Goal: Task Accomplishment & Management: Use online tool/utility

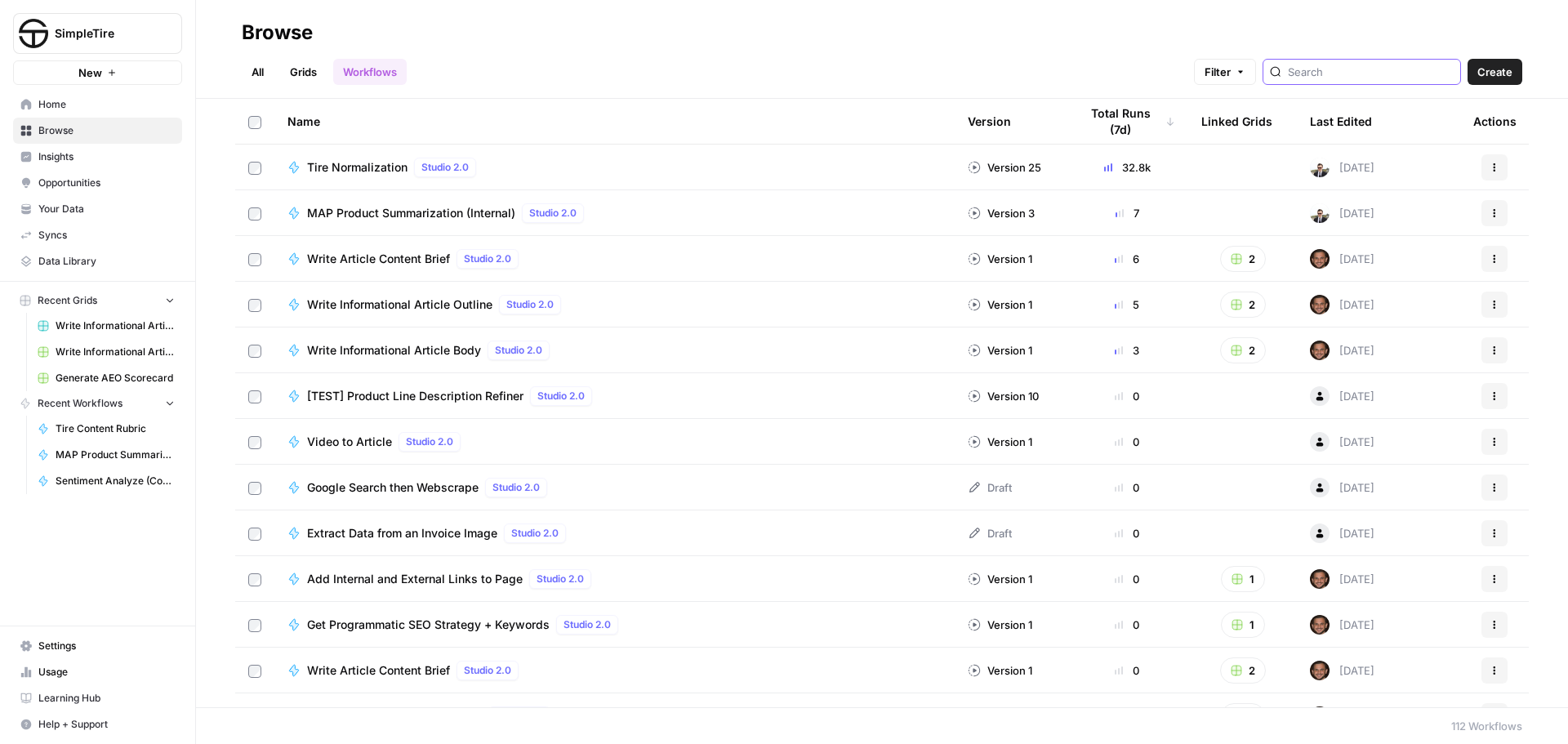
click at [1323, 68] on input "search" at bounding box center [1371, 72] width 166 height 16
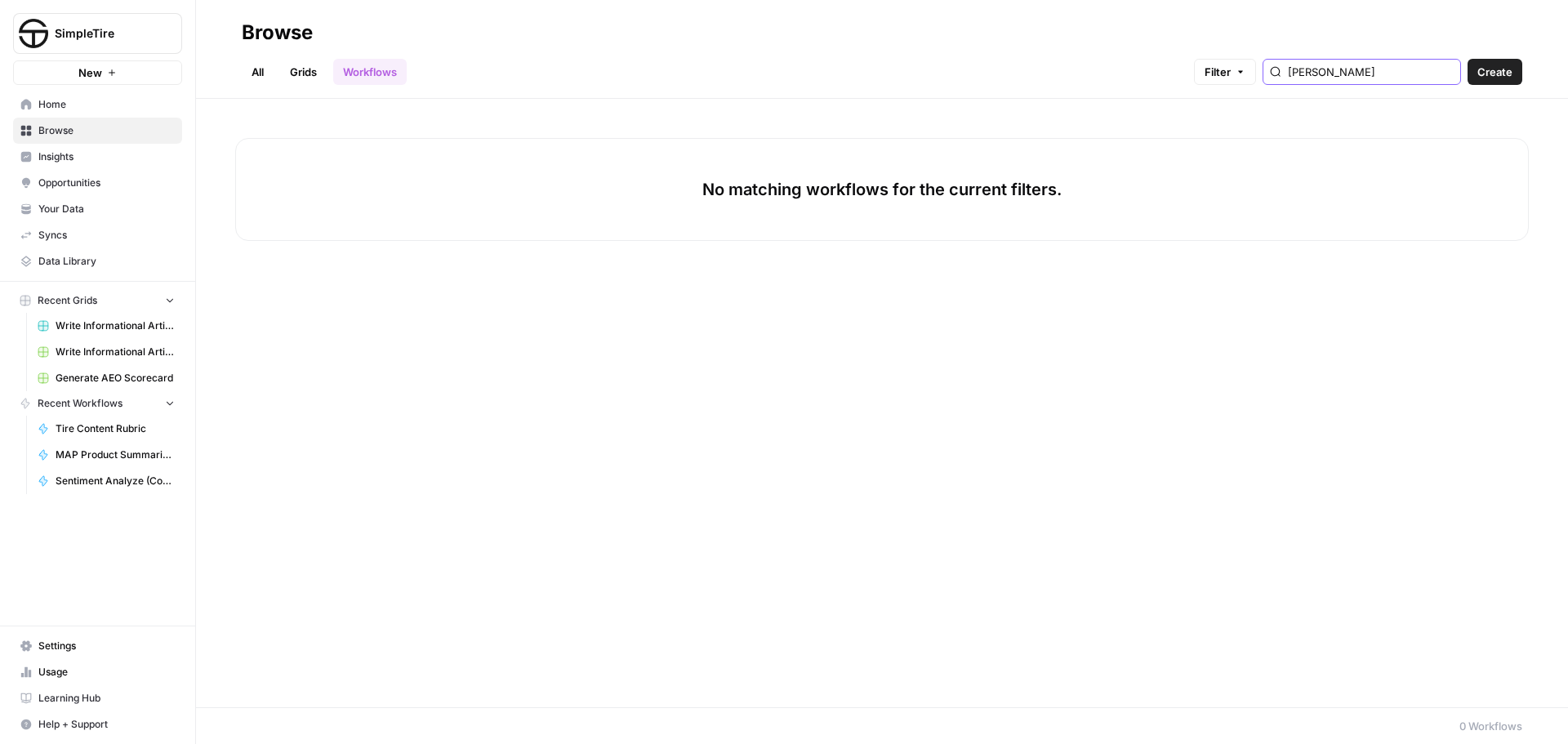
drag, startPoint x: 1349, startPoint y: 71, endPoint x: 1279, endPoint y: 74, distance: 70.1
click at [0, 0] on div "Filter [PERSON_NAME]" at bounding box center [0, 0] width 0 height 0
type input "seit"
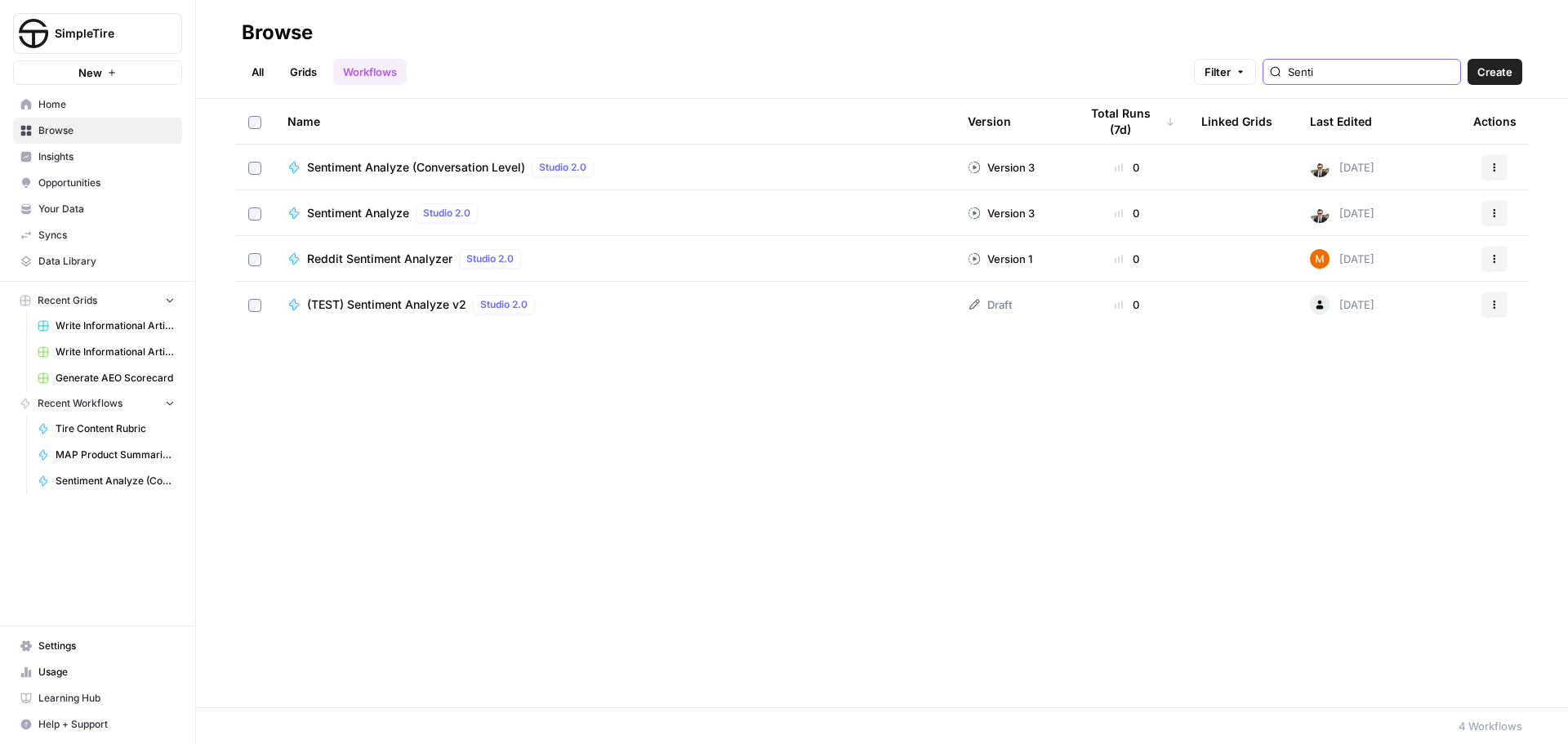
type input "Senti"
click at [329, 211] on span "Sentiment Analyze" at bounding box center [358, 213] width 102 height 16
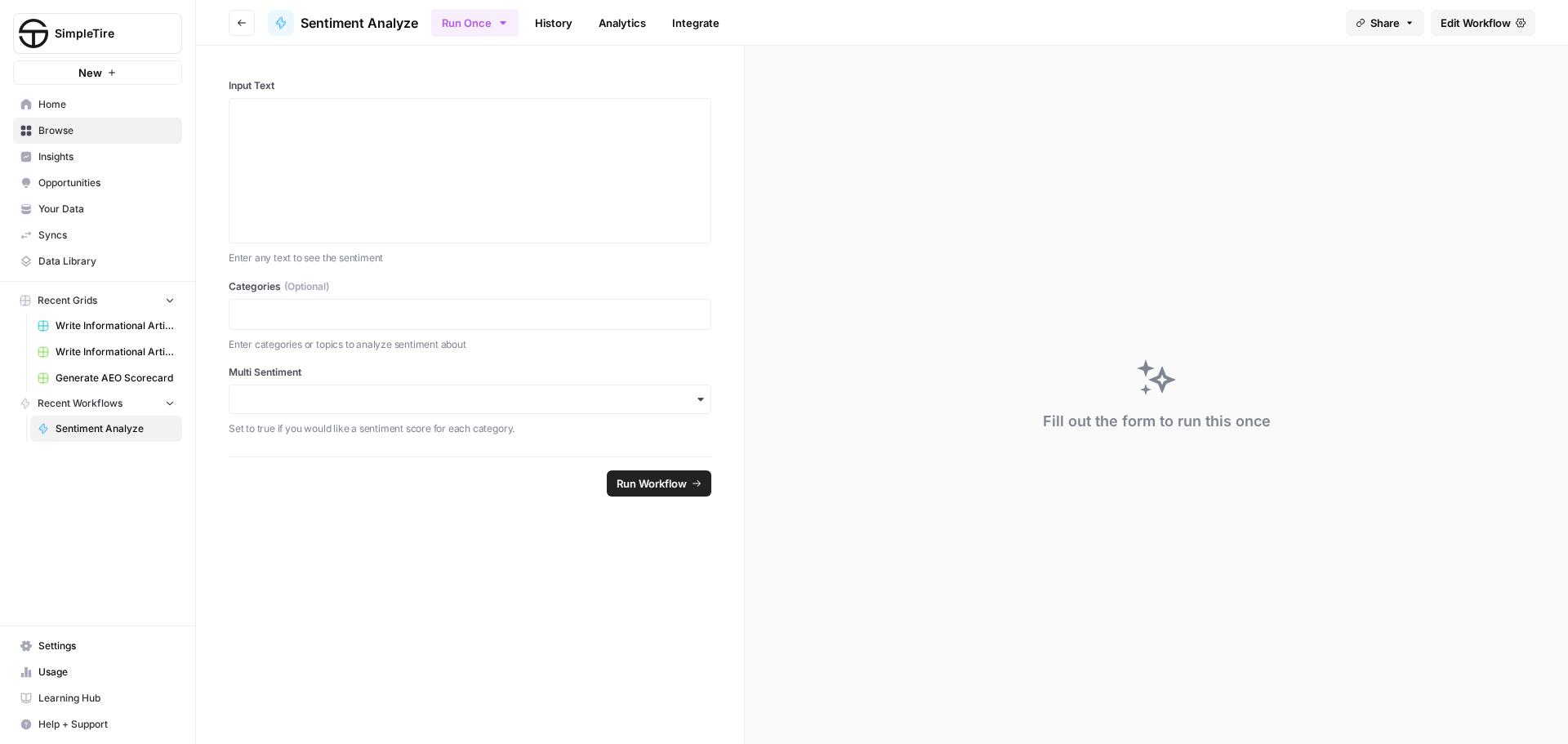
click at [541, 22] on link "History" at bounding box center [553, 22] width 57 height 26
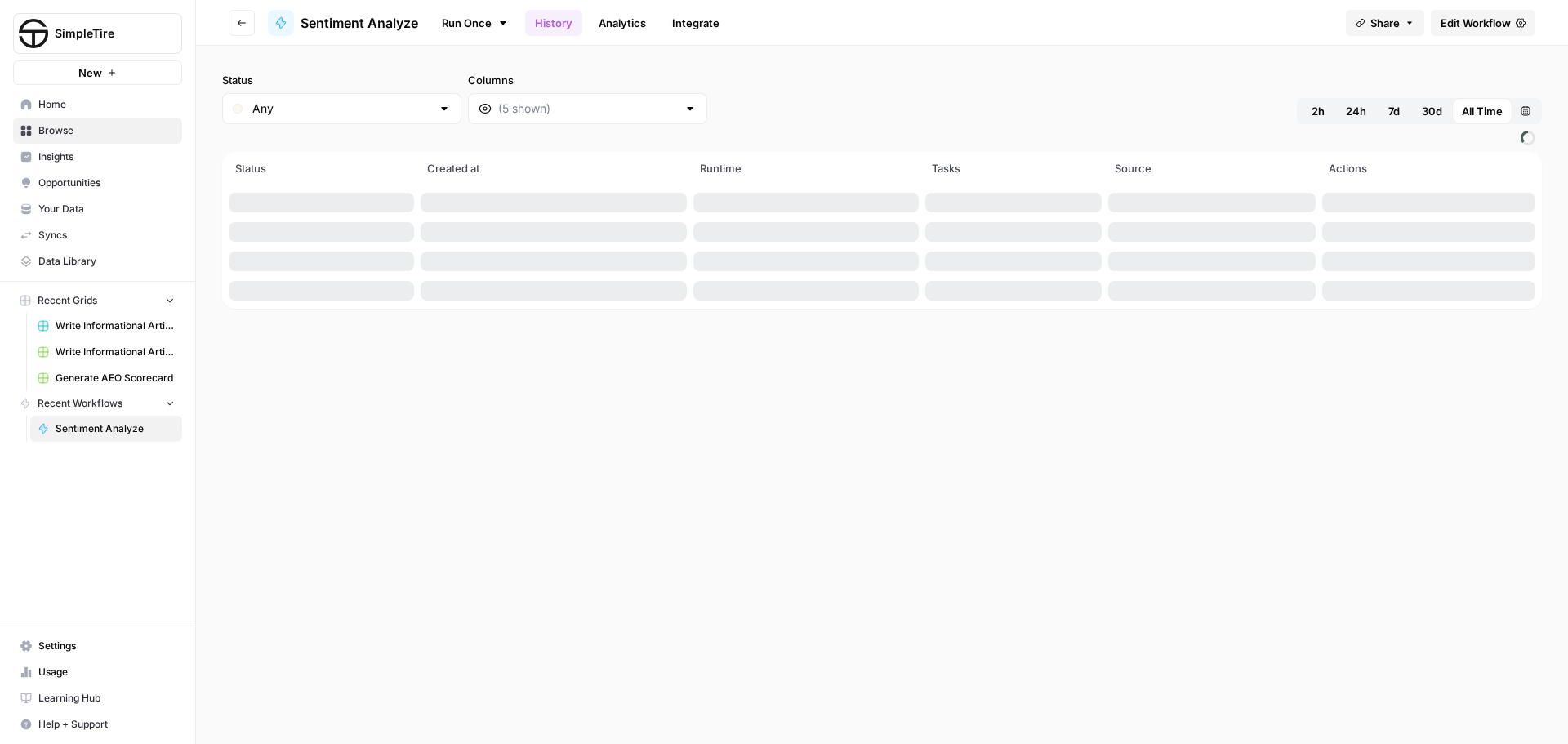
click at [1431, 111] on span "30d" at bounding box center [1432, 111] width 21 height 16
click at [361, 116] on input "Status" at bounding box center [341, 108] width 179 height 16
type input "Any"
click at [593, 98] on div at bounding box center [587, 109] width 239 height 31
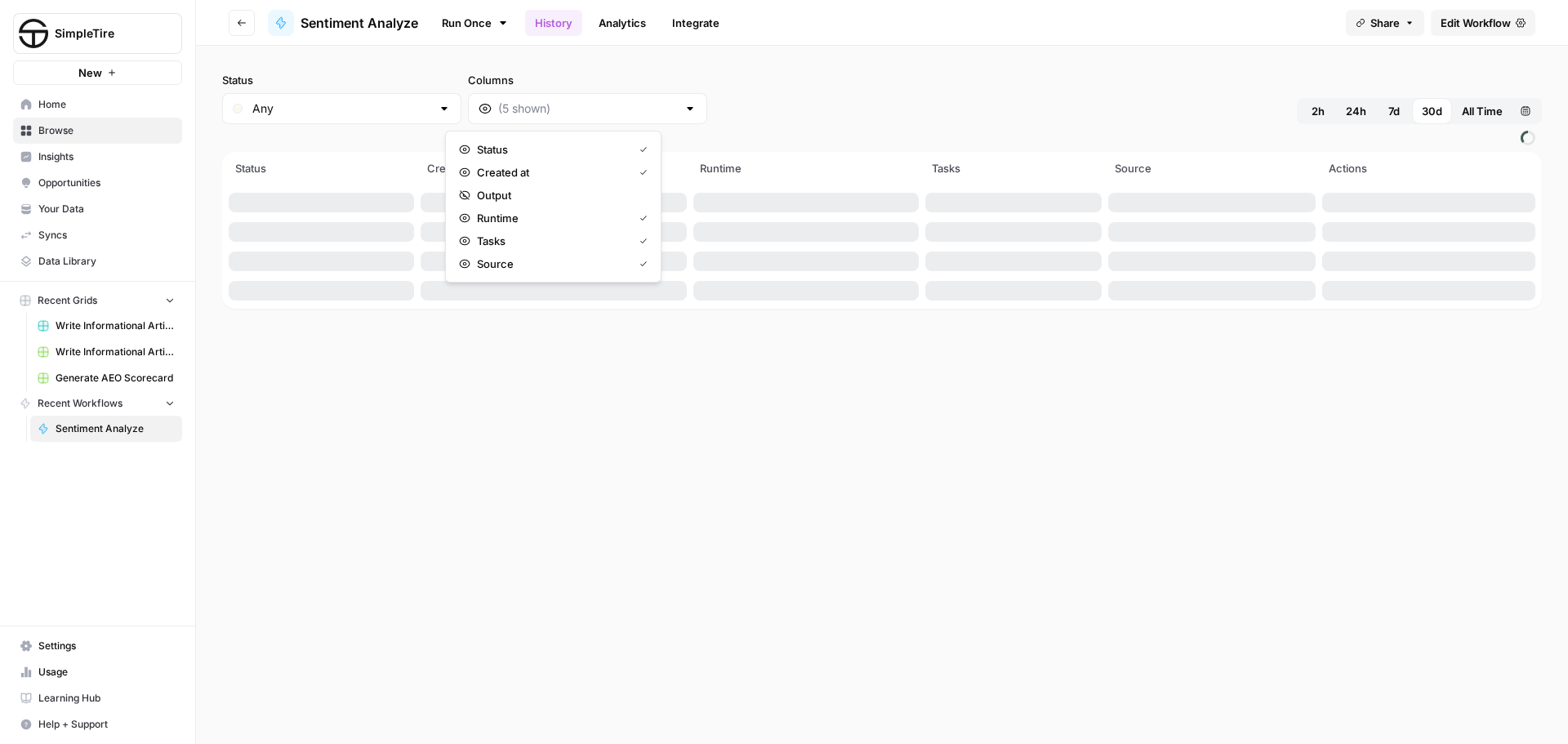
click at [867, 53] on div "Status Any Columns 2h 24h 7d 30d All Time Custom range Status Created at Runtim…" at bounding box center [882, 395] width 1372 height 698
click at [633, 21] on link "Analytics" at bounding box center [621, 22] width 67 height 26
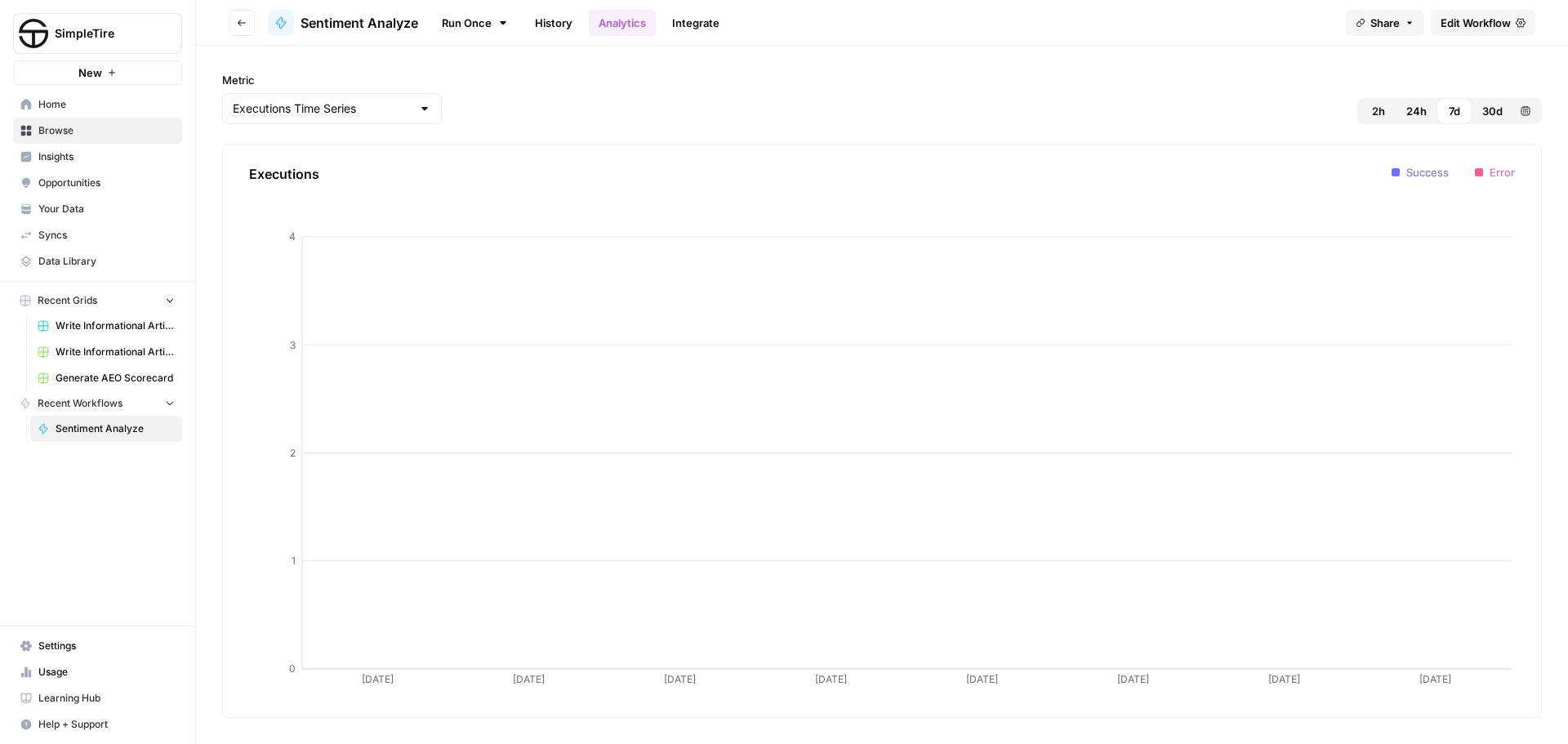
click at [1381, 111] on span "2h" at bounding box center [1378, 111] width 13 height 16
click at [1502, 117] on button "30d" at bounding box center [1492, 111] width 40 height 26
click at [418, 105] on div at bounding box center [424, 108] width 13 height 16
click at [704, 94] on div "Metric 2h 24h 7d 30d Custom range" at bounding box center [882, 98] width 1320 height 52
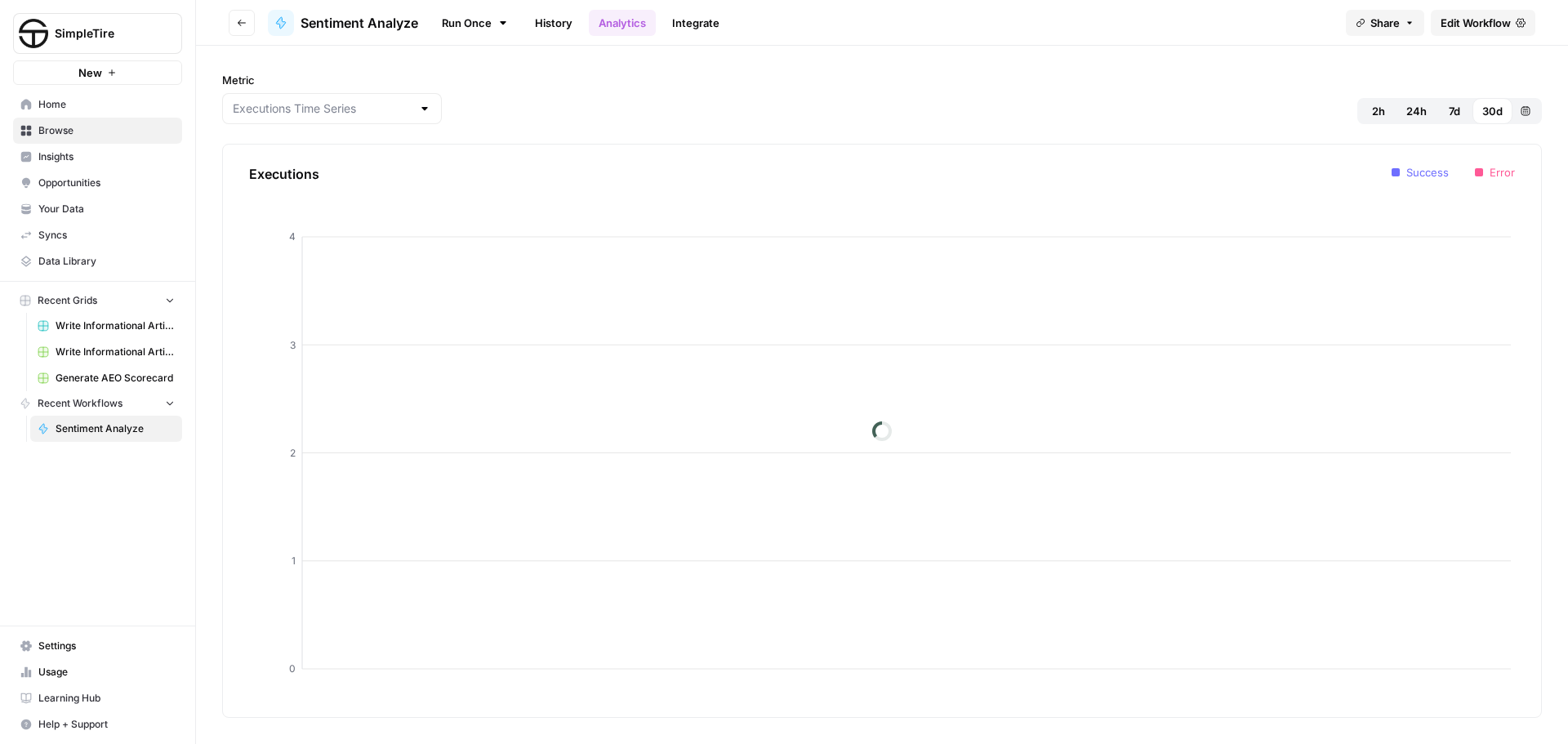
click at [62, 673] on span "Usage" at bounding box center [106, 671] width 137 height 15
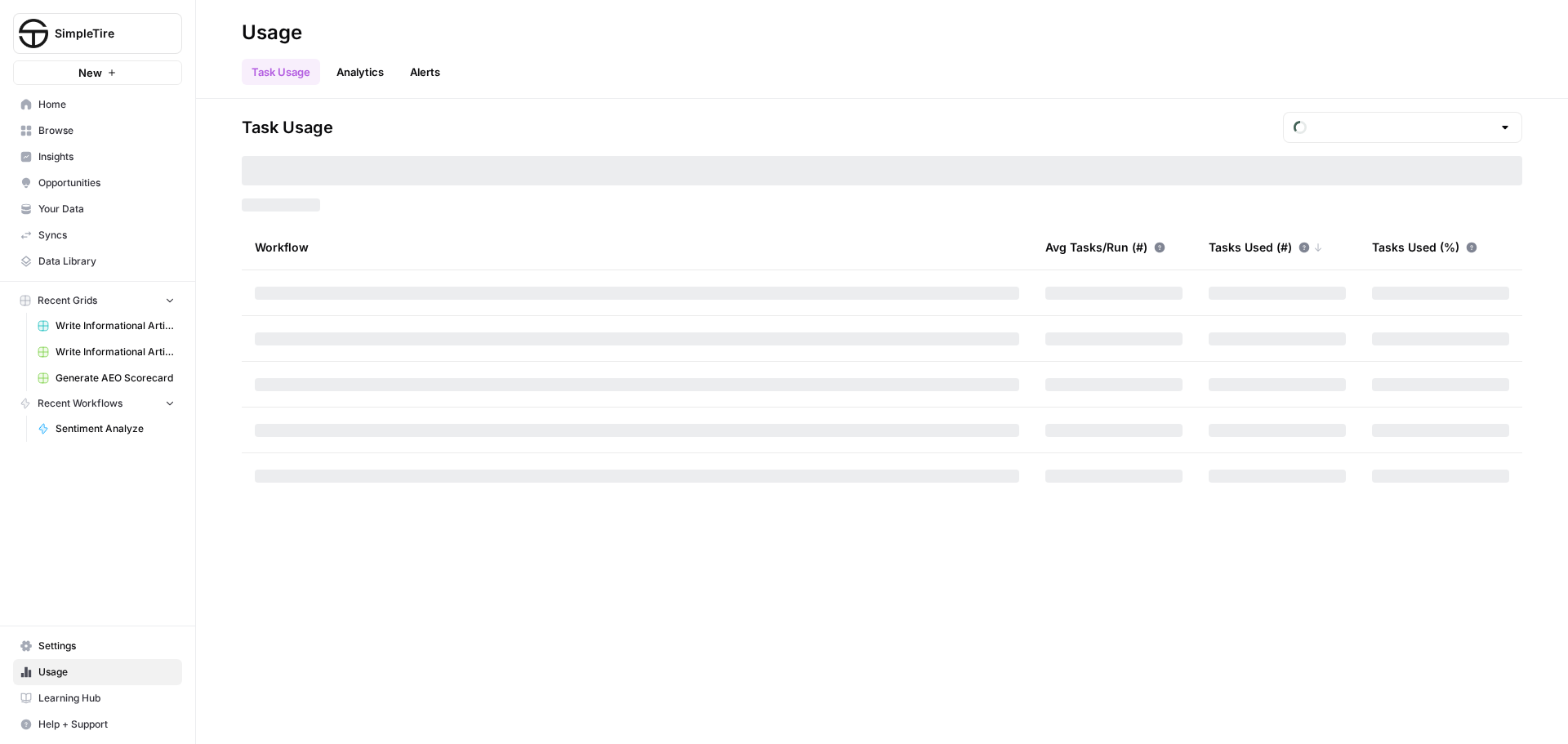
type input "October Tasks"
click at [1436, 124] on input "text" at bounding box center [1402, 127] width 179 height 16
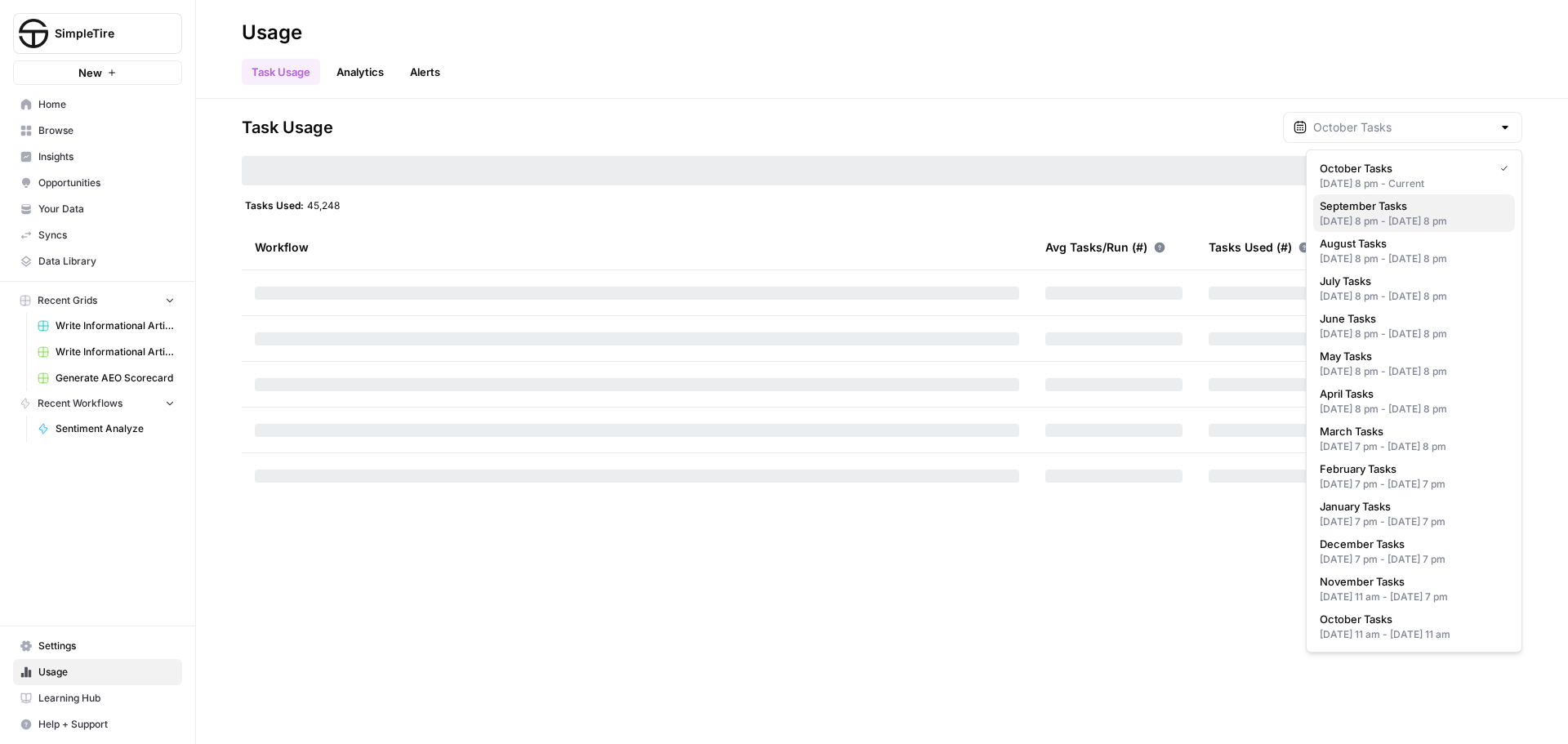
click at [1368, 210] on span "September Tasks" at bounding box center [1411, 206] width 182 height 16
type input "September Tasks"
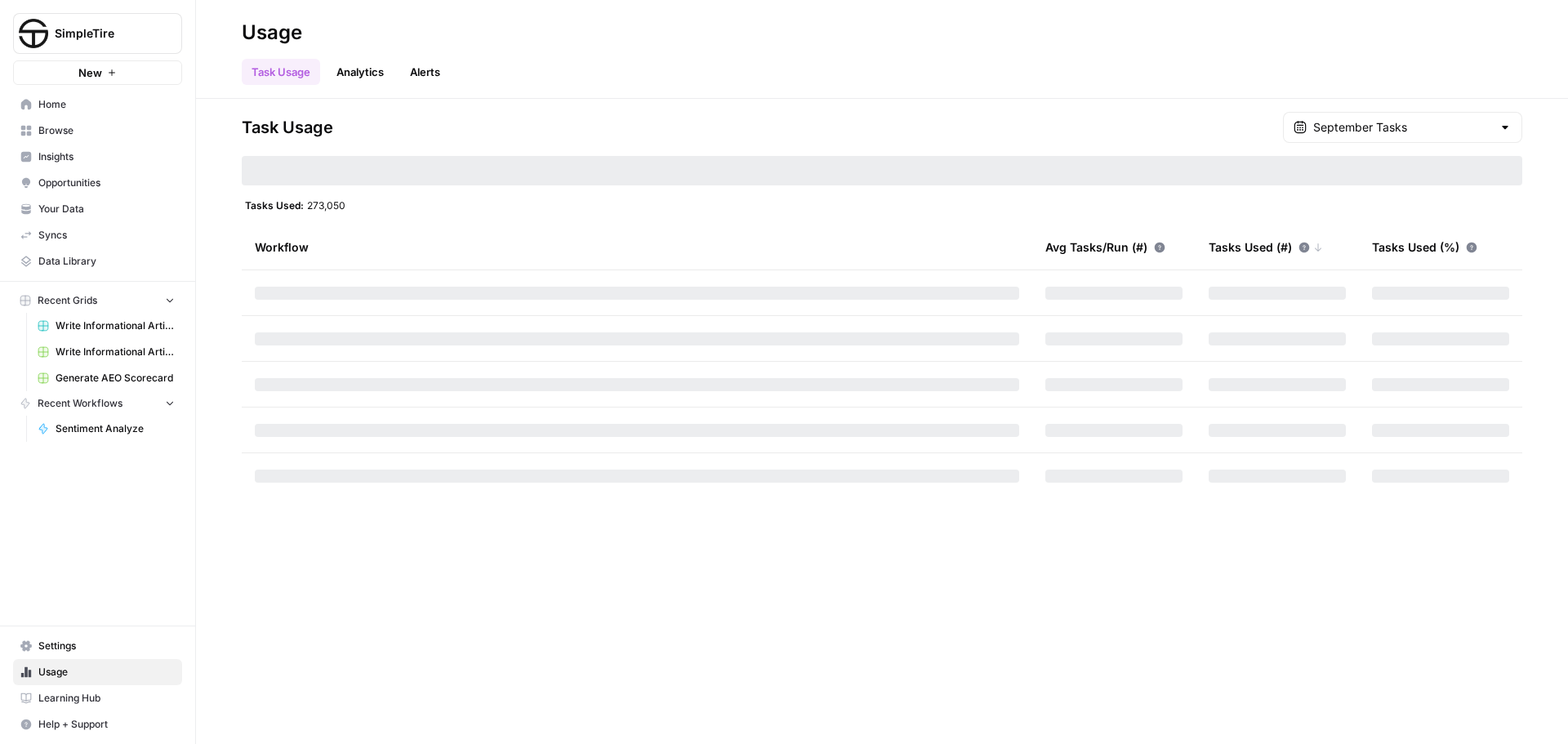
click at [1071, 54] on div "Task Usage Analytics Alerts" at bounding box center [882, 65] width 1280 height 39
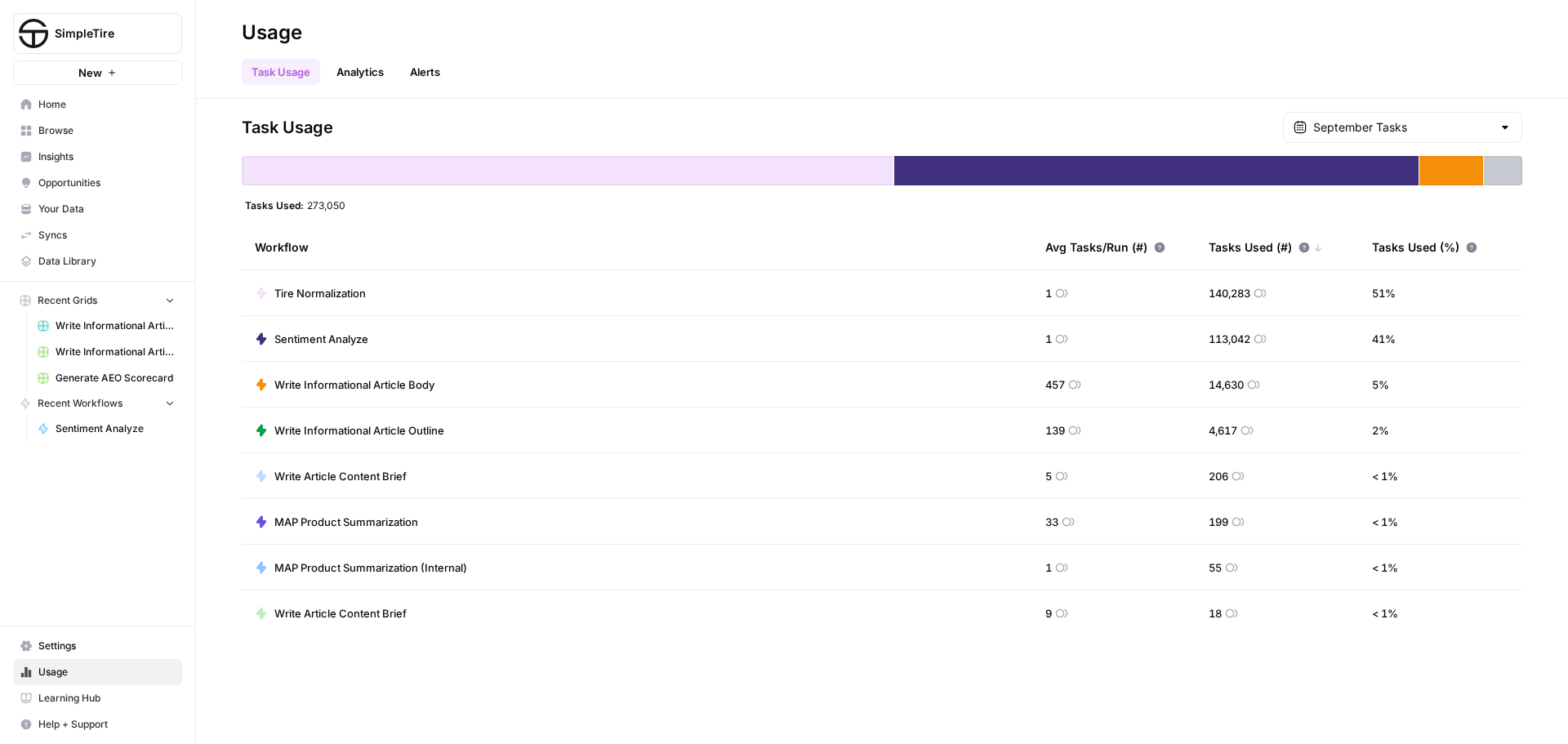
click at [350, 334] on span "Sentiment Analyze" at bounding box center [321, 339] width 94 height 16
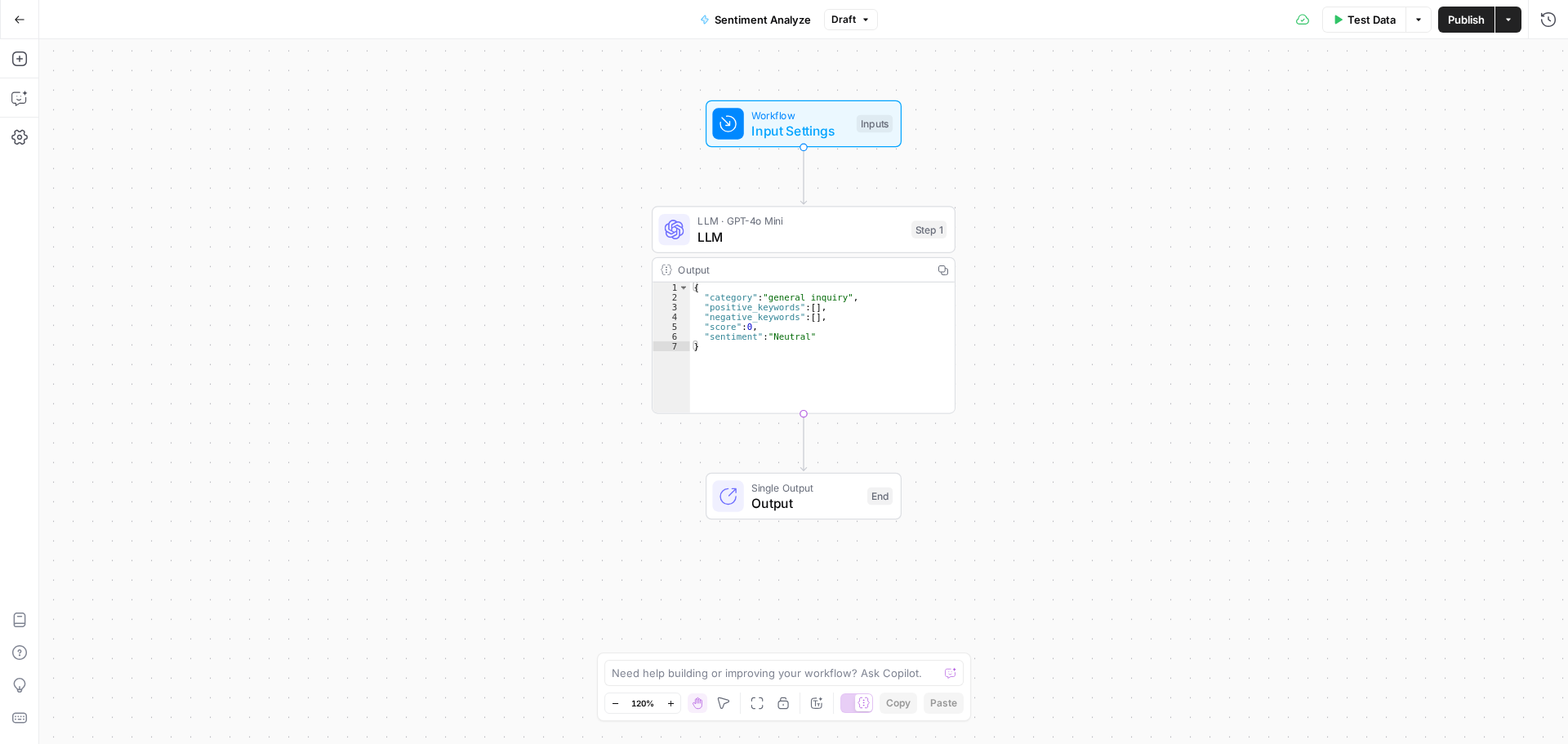
click at [1514, 22] on button "Actions" at bounding box center [1508, 20] width 26 height 26
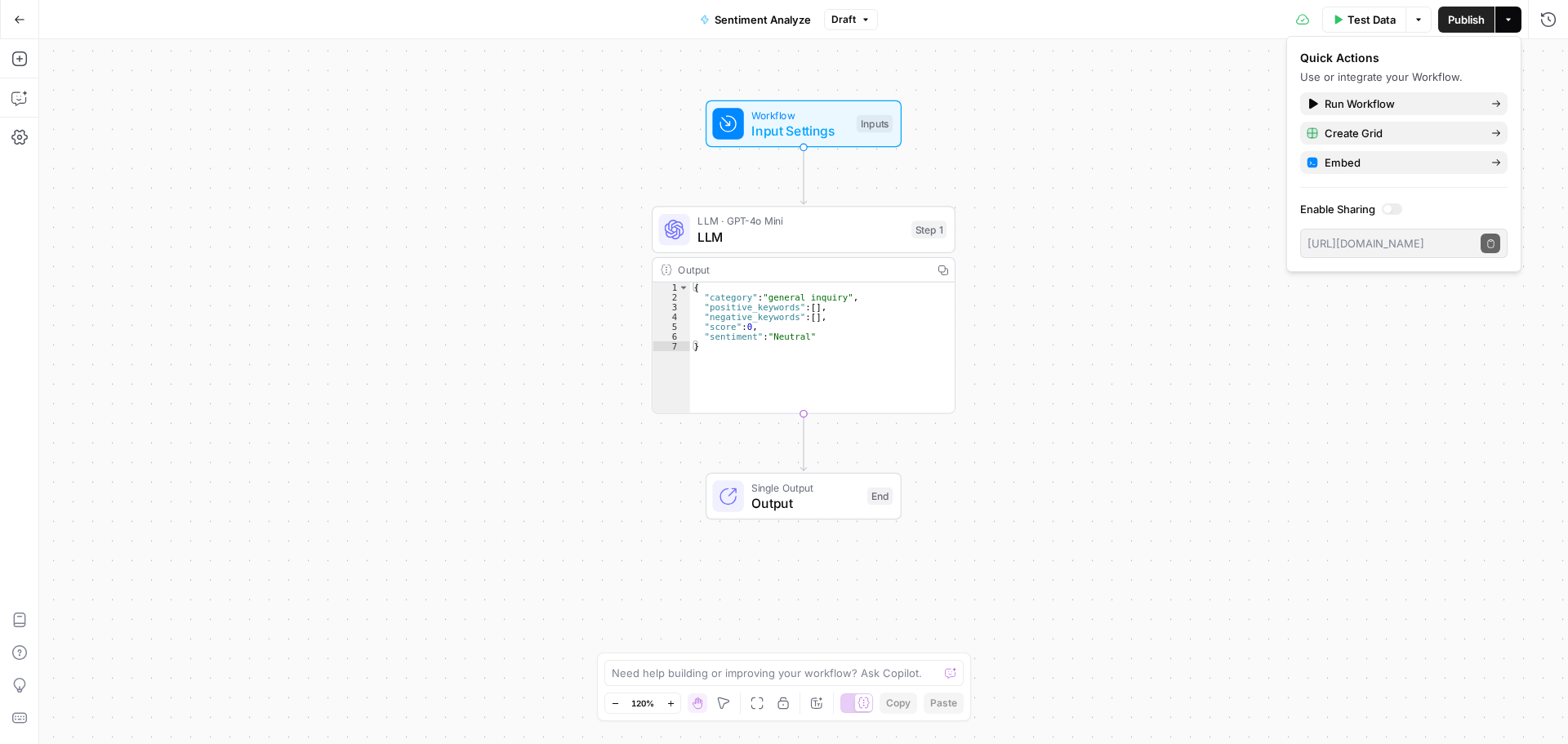
click at [1514, 22] on button "Actions" at bounding box center [1508, 20] width 26 height 26
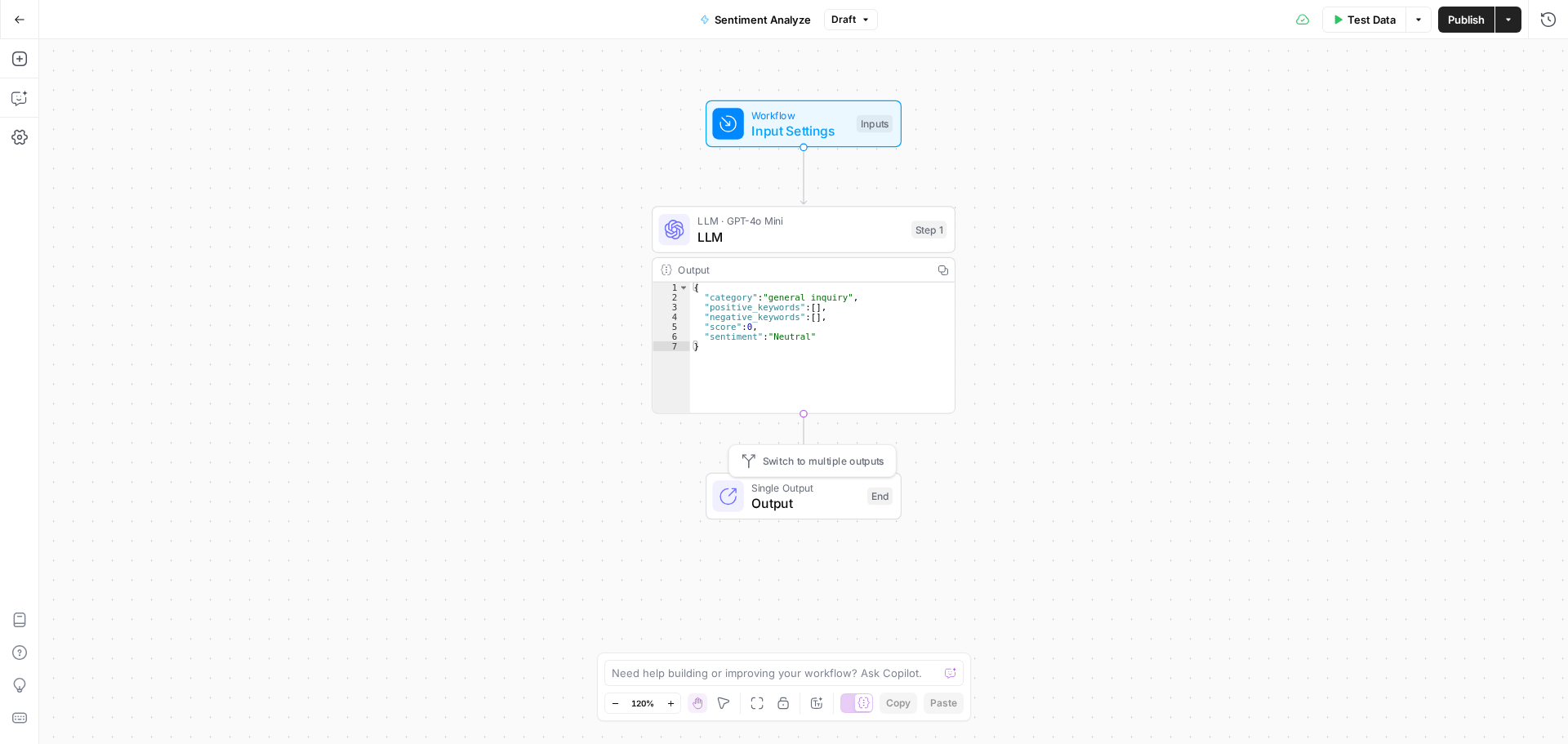
click at [791, 499] on span "Output" at bounding box center [805, 503] width 108 height 20
click at [793, 494] on span "Output" at bounding box center [805, 503] width 108 height 20
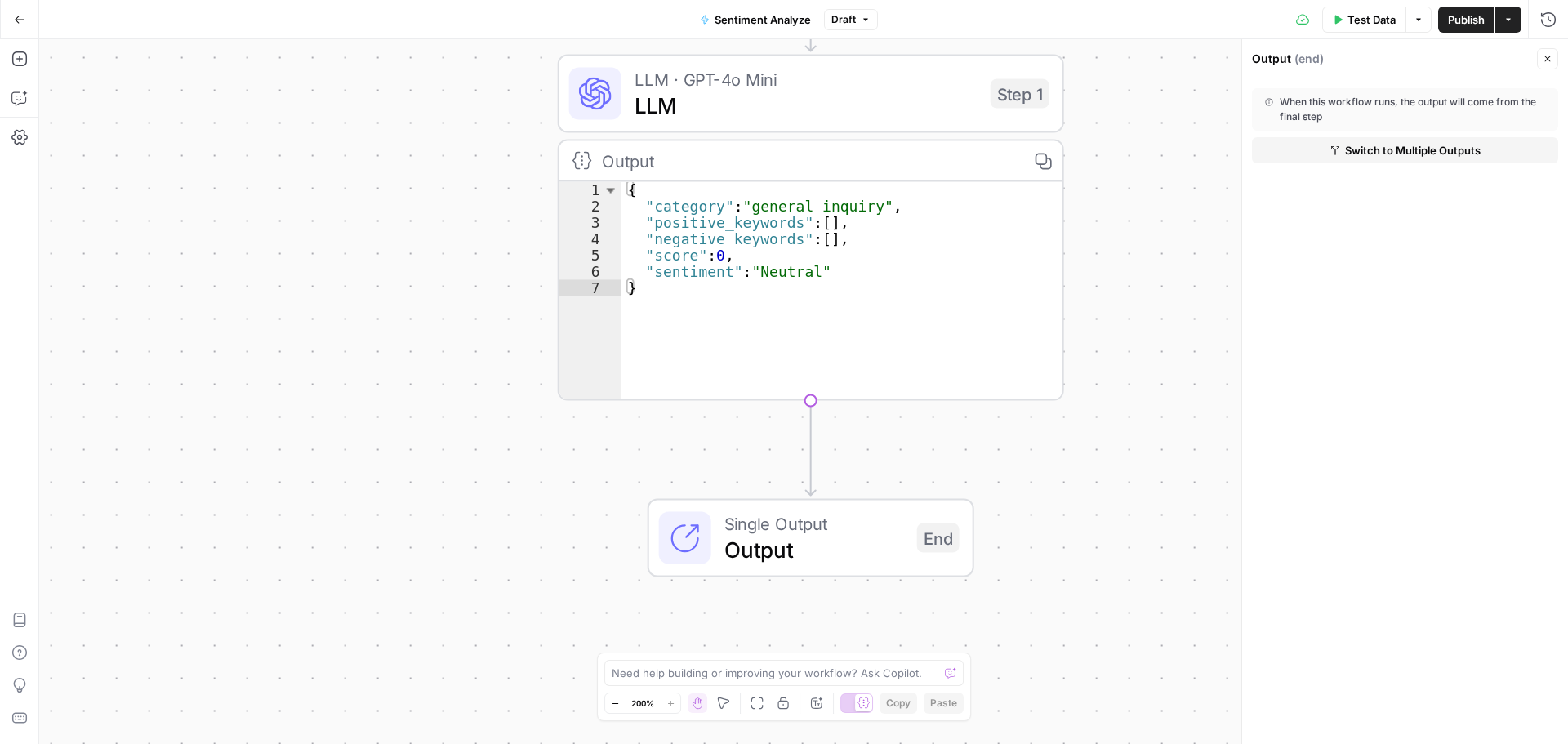
click at [882, 102] on span "LLM" at bounding box center [806, 105] width 343 height 33
click at [882, 101] on span "LLM" at bounding box center [806, 105] width 343 height 33
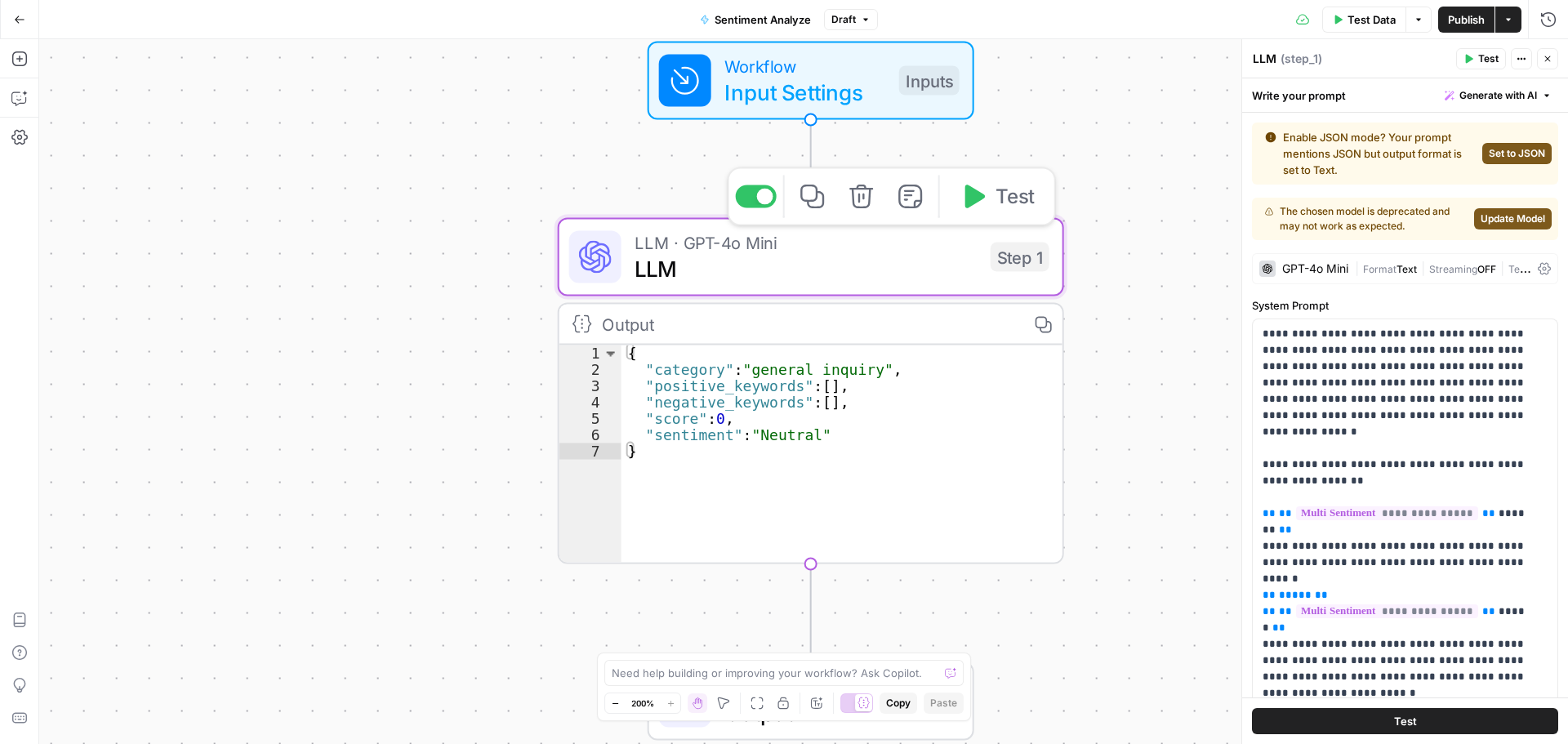
type textarea "LLM"
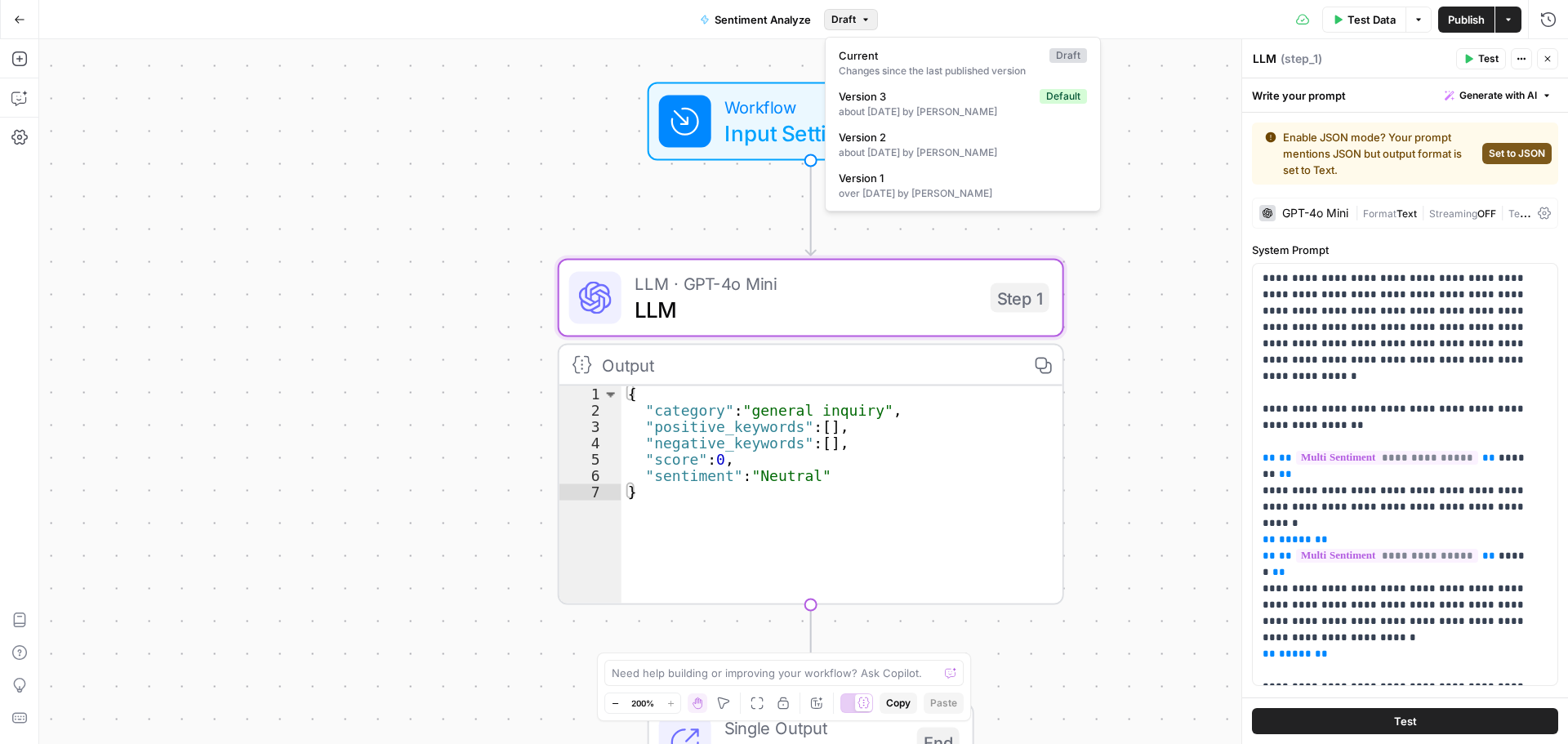
click at [848, 12] on span "Draft" at bounding box center [844, 19] width 24 height 15
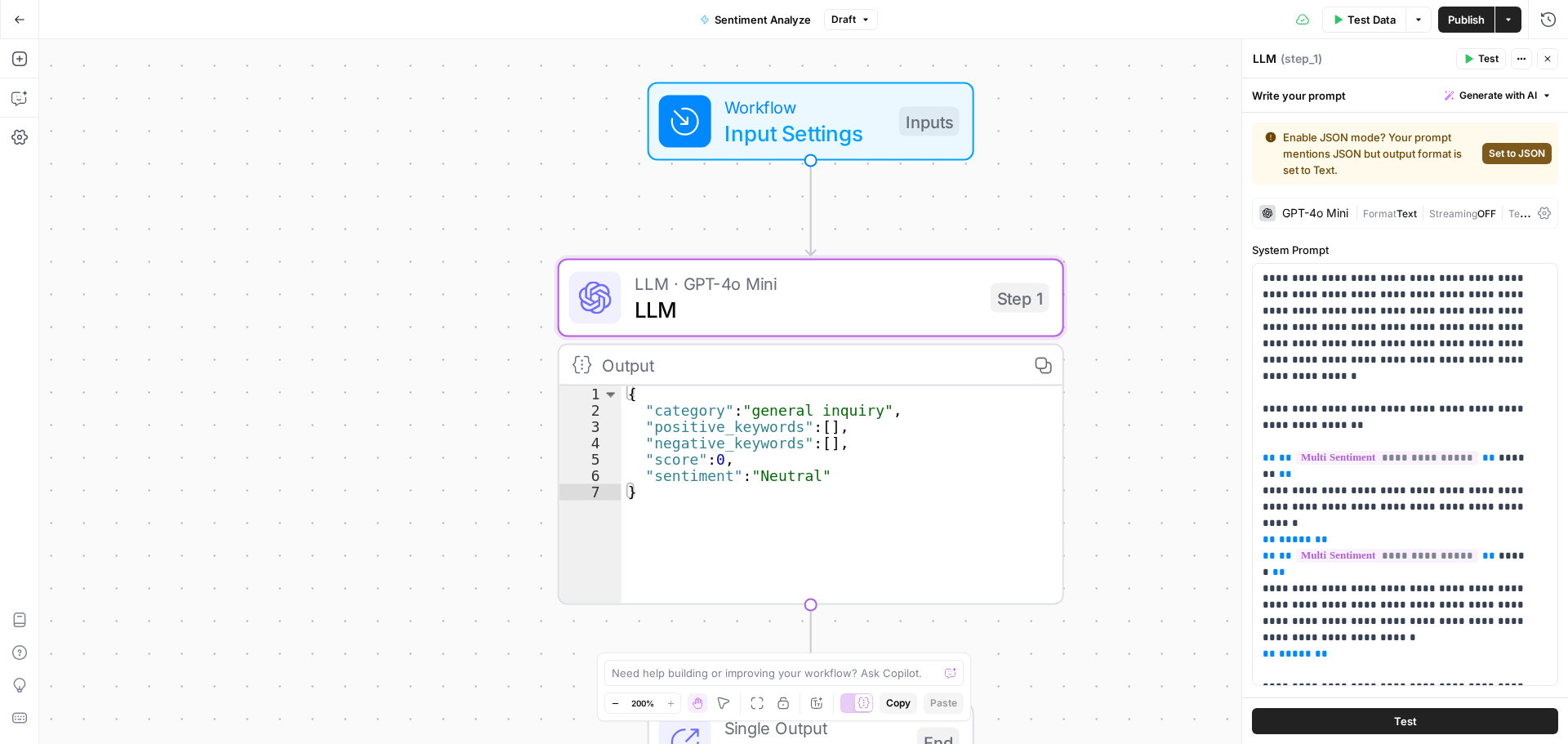
click at [491, 125] on div "Workflow Input Settings Inputs LLM · GPT-4o Mini LLM Step 1 Output Copy 1 2 3 4…" at bounding box center [803, 391] width 1528 height 704
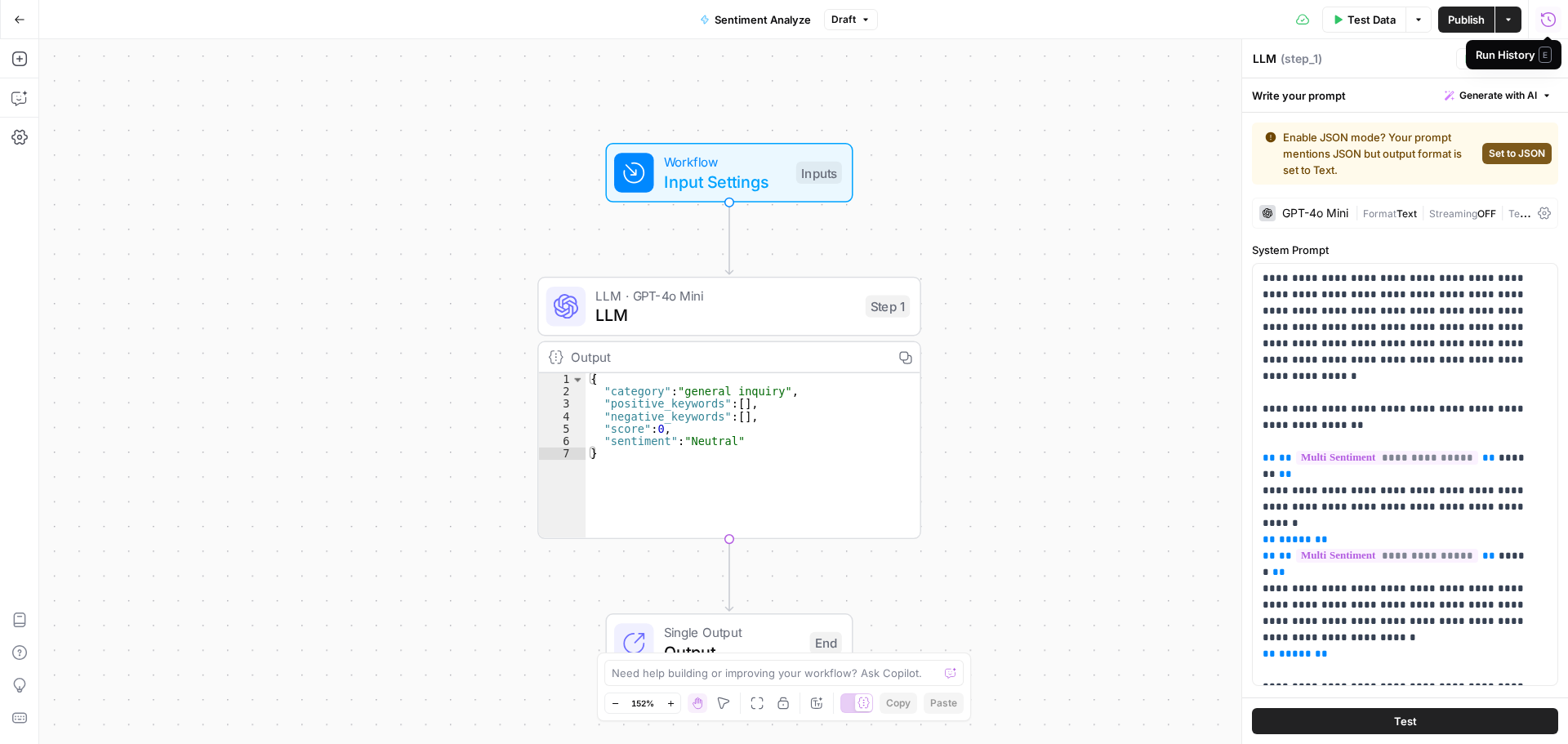
click at [1546, 15] on icon "button" at bounding box center [1548, 19] width 16 height 16
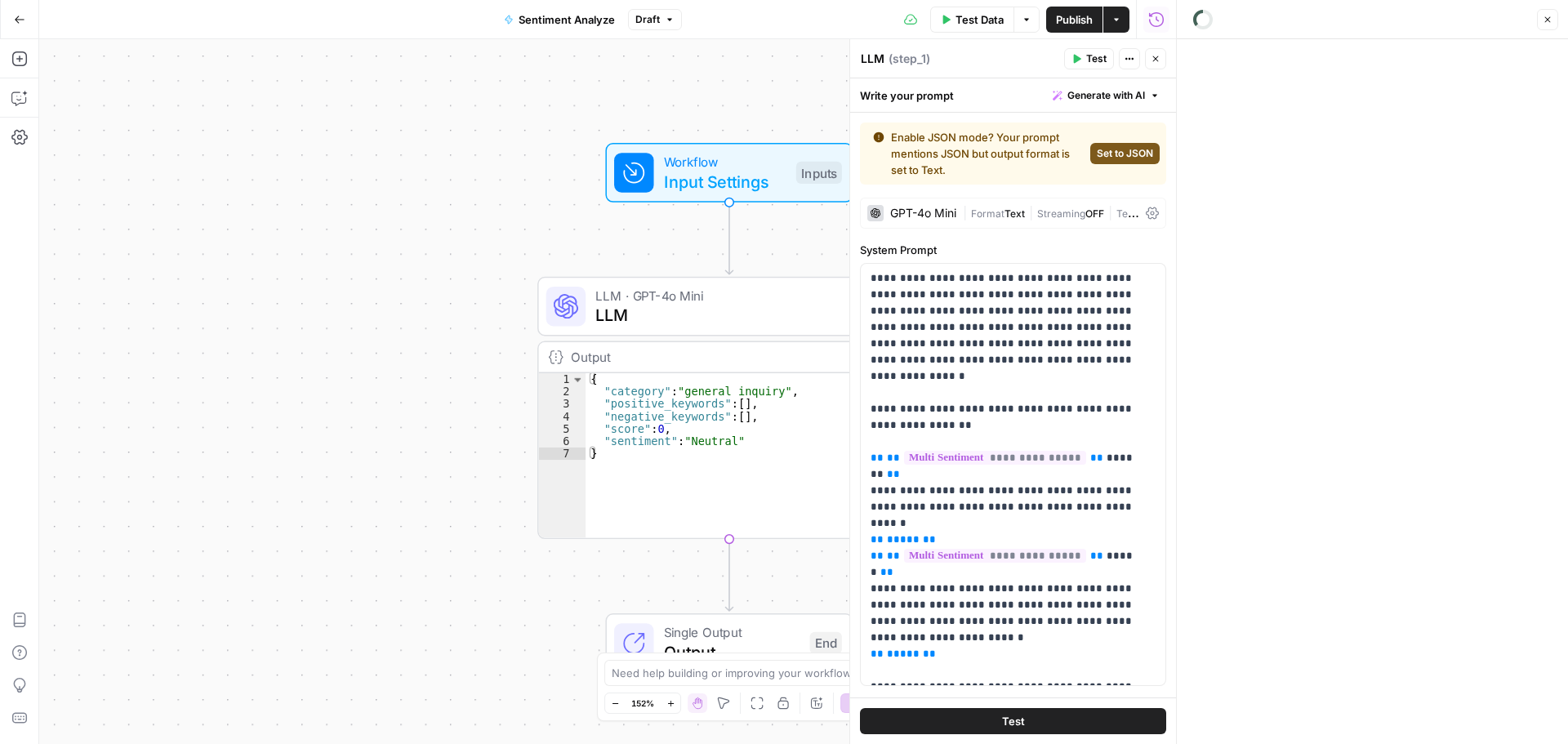
click at [1145, 212] on icon at bounding box center [1151, 213] width 13 height 13
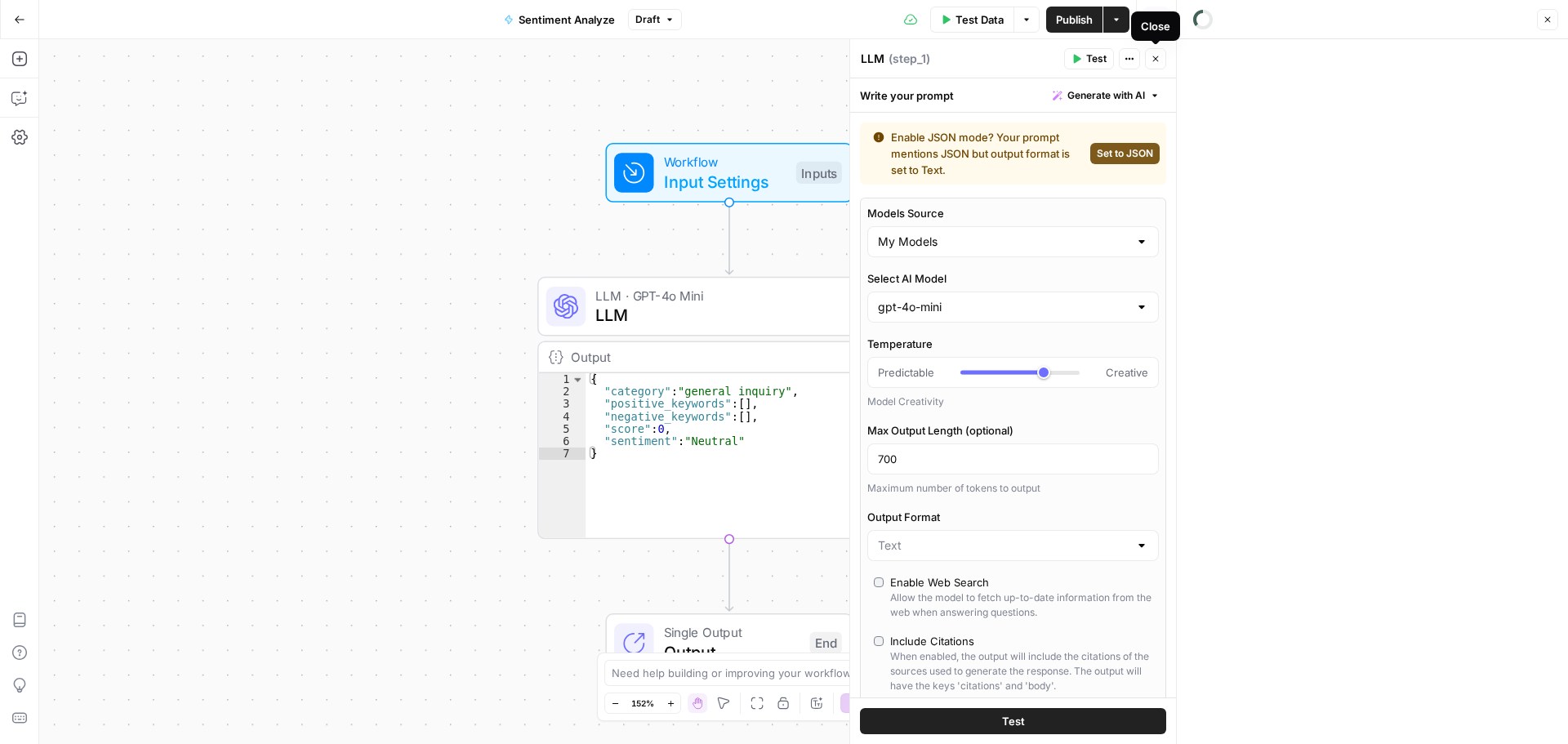
click at [1153, 57] on icon "button" at bounding box center [1155, 58] width 10 height 10
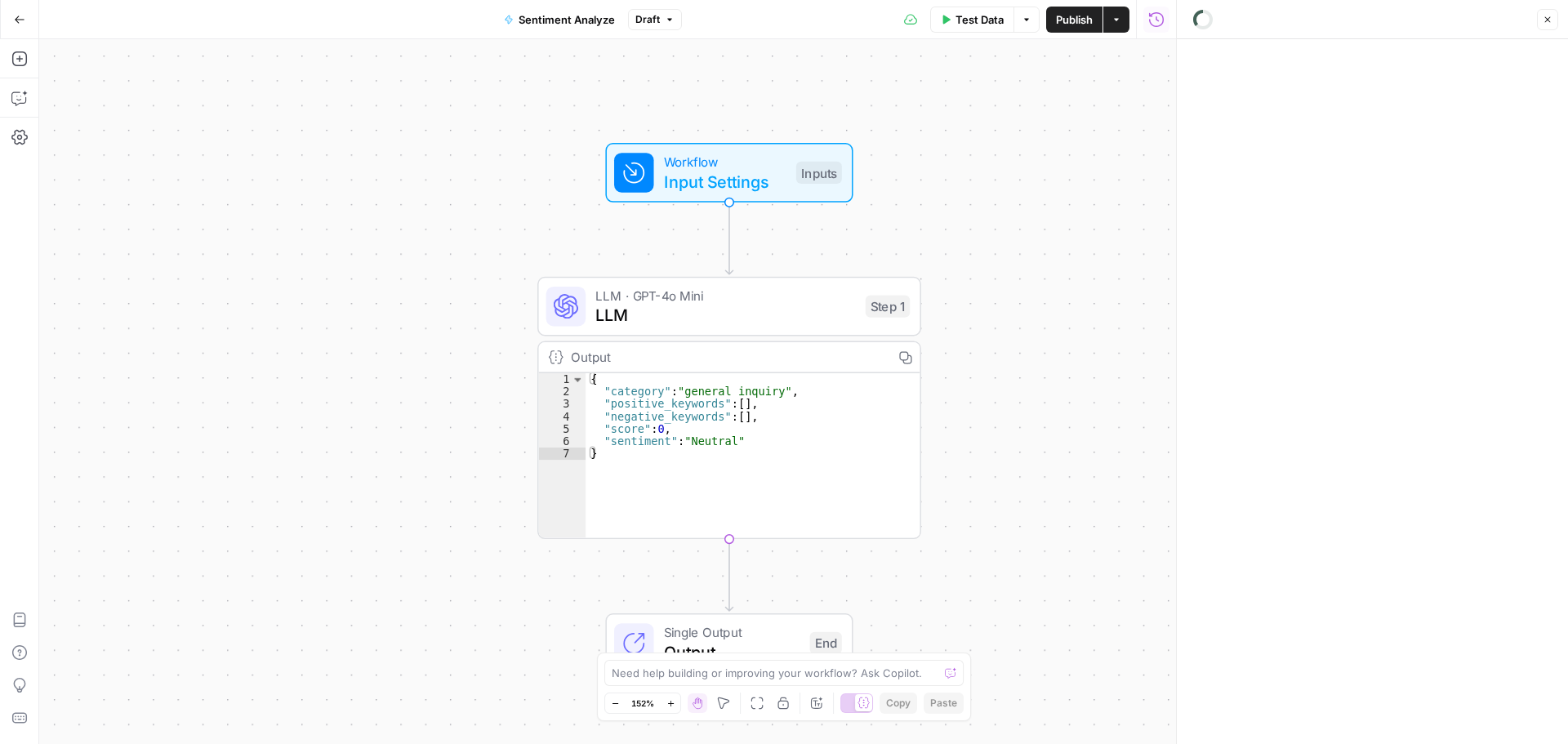
click at [1116, 17] on icon "button" at bounding box center [1116, 19] width 10 height 10
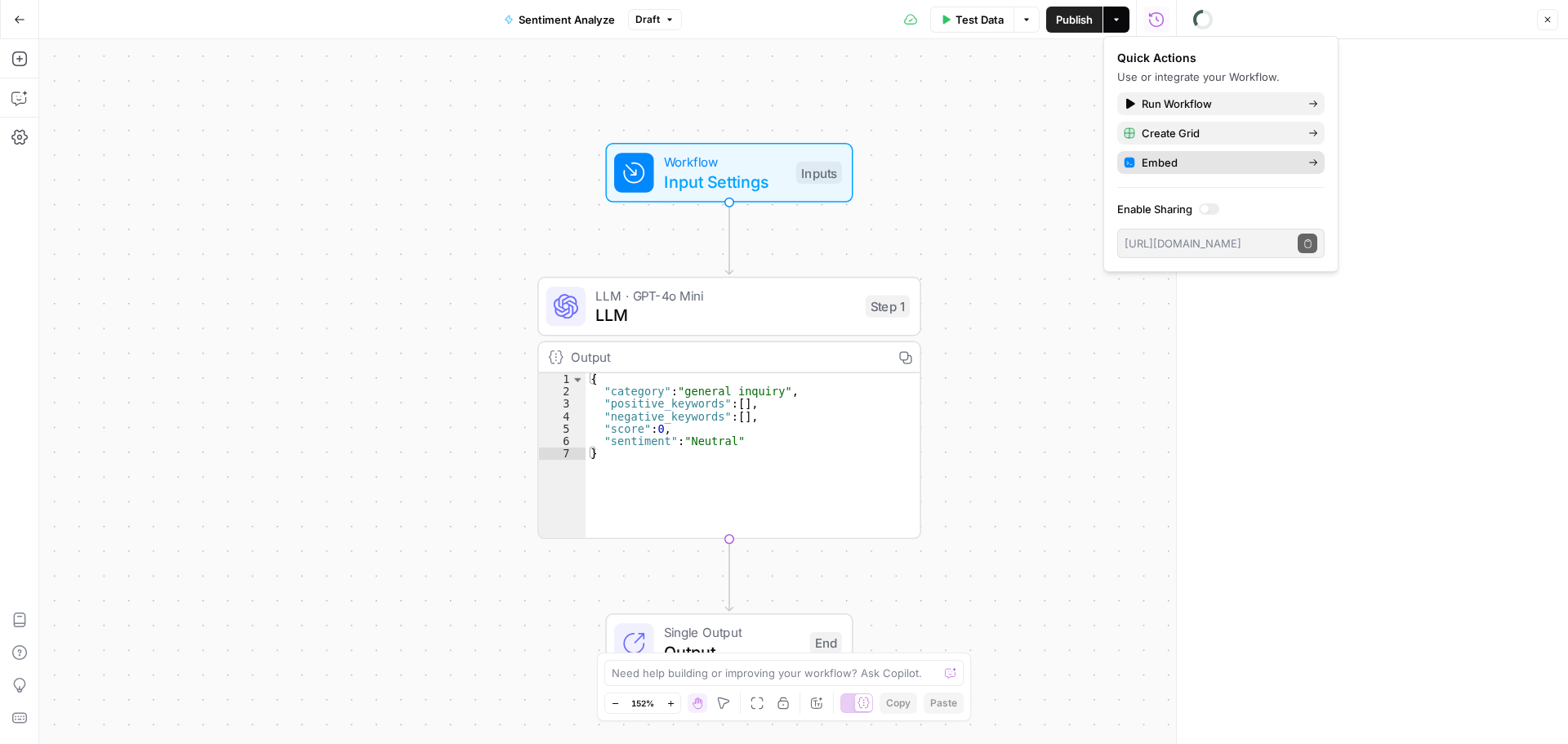
click at [1161, 163] on span "Embed" at bounding box center [1219, 162] width 154 height 16
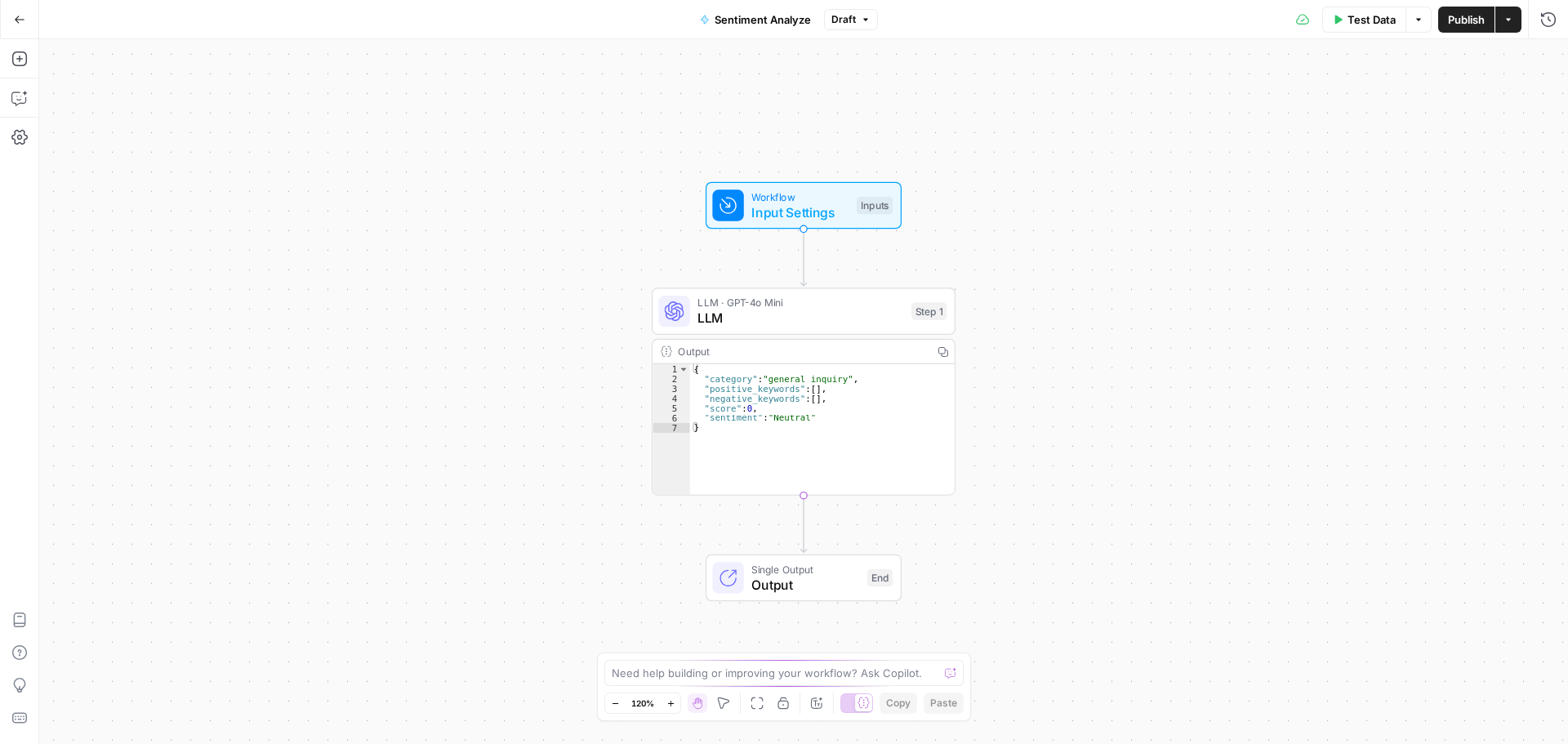
click at [1418, 17] on icon "button" at bounding box center [1418, 19] width 10 height 10
click at [1512, 22] on icon "button" at bounding box center [1507, 19] width 10 height 10
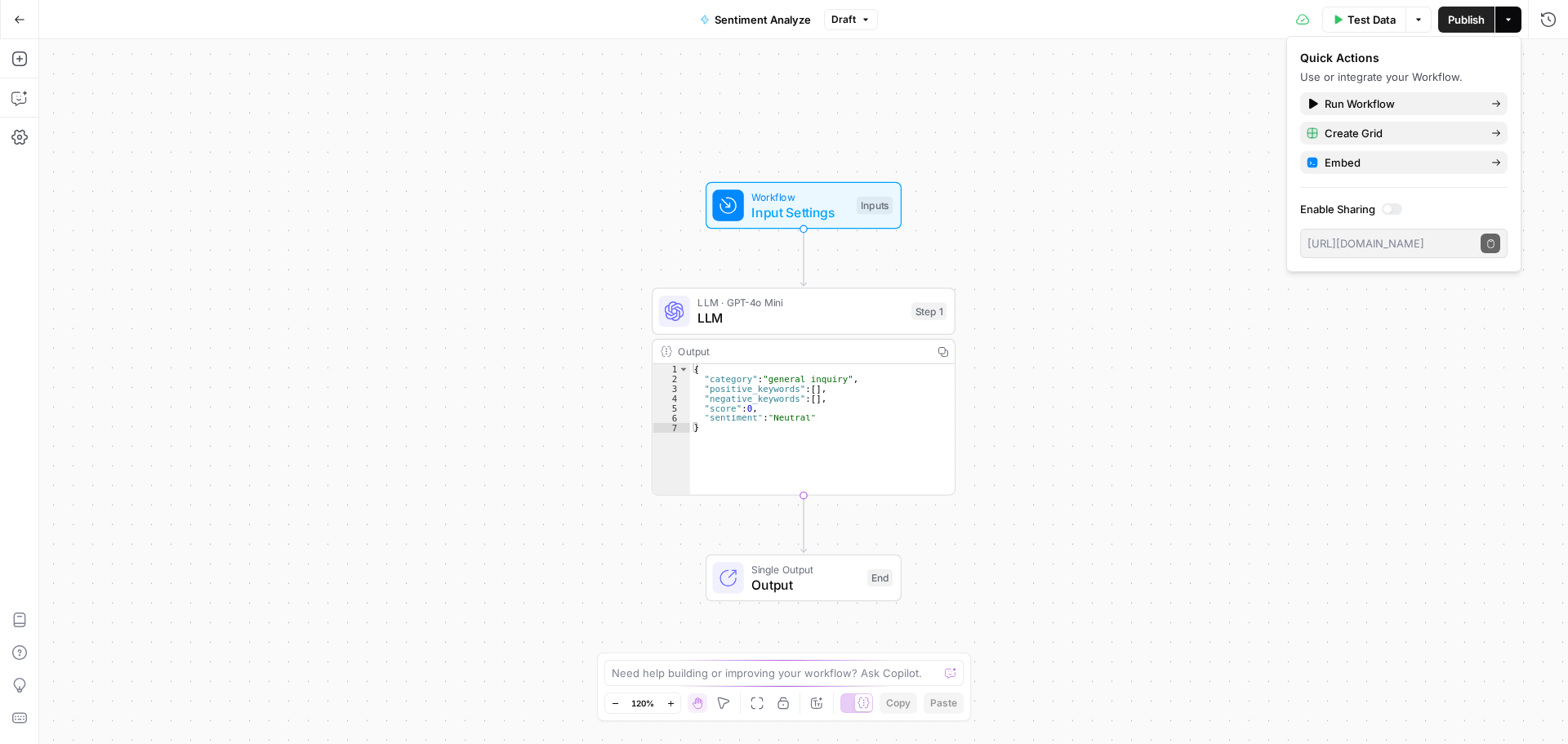
click at [861, 18] on icon "button" at bounding box center [865, 19] width 10 height 10
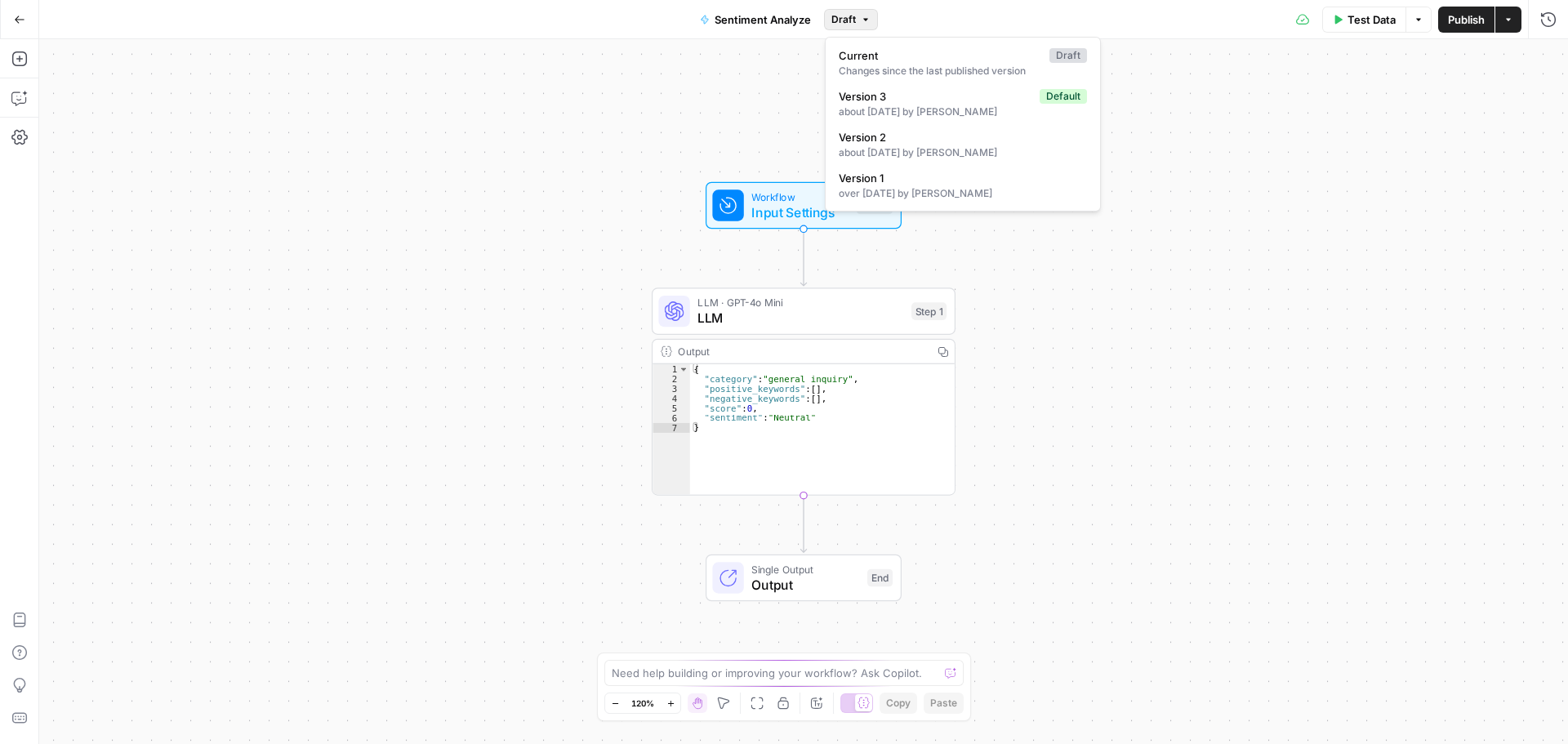
click at [861, 18] on icon "button" at bounding box center [865, 19] width 10 height 10
click at [23, 134] on icon "button" at bounding box center [19, 137] width 16 height 15
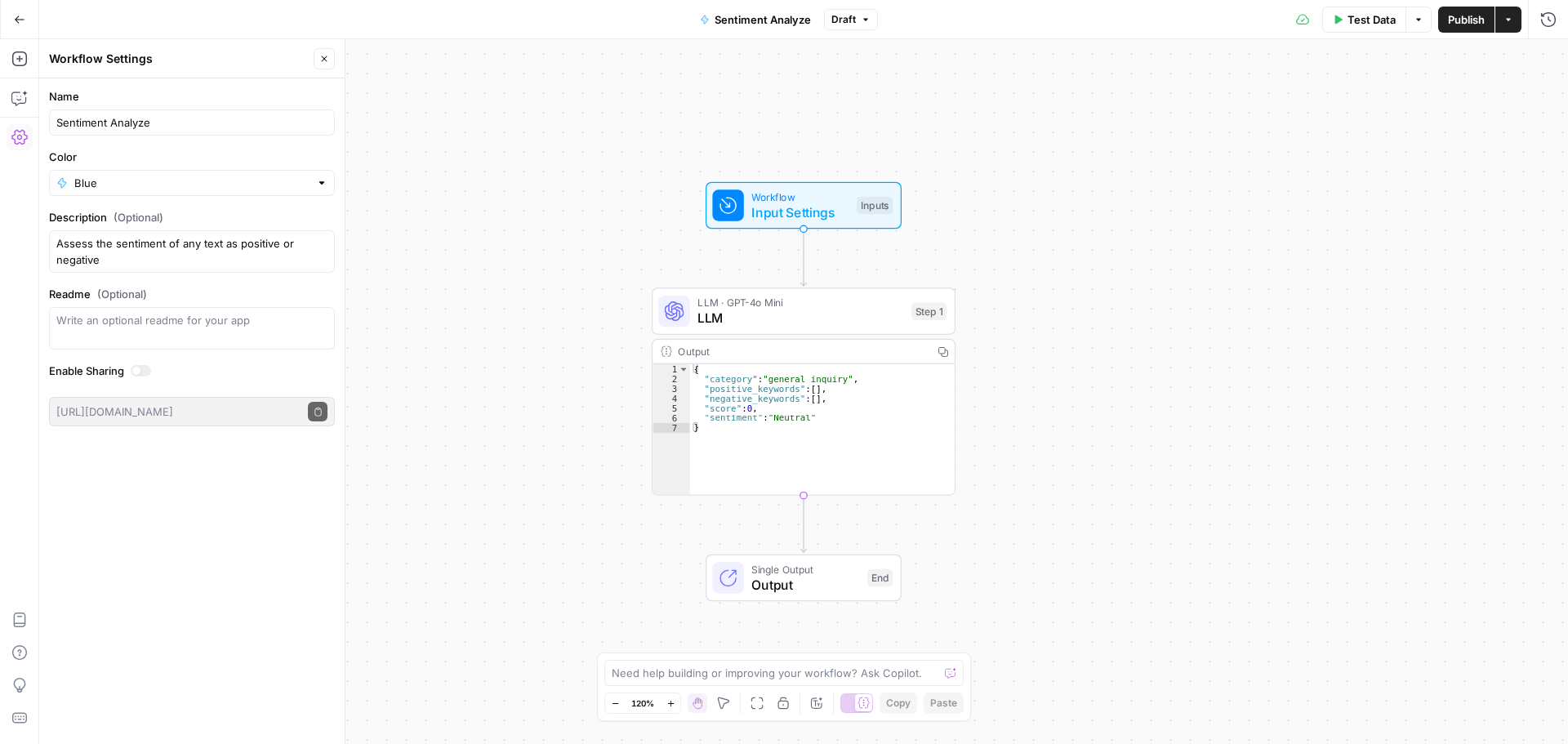
click at [1508, 20] on icon "button" at bounding box center [1508, 19] width 5 height 3
click at [1544, 25] on icon "button" at bounding box center [1548, 18] width 15 height 15
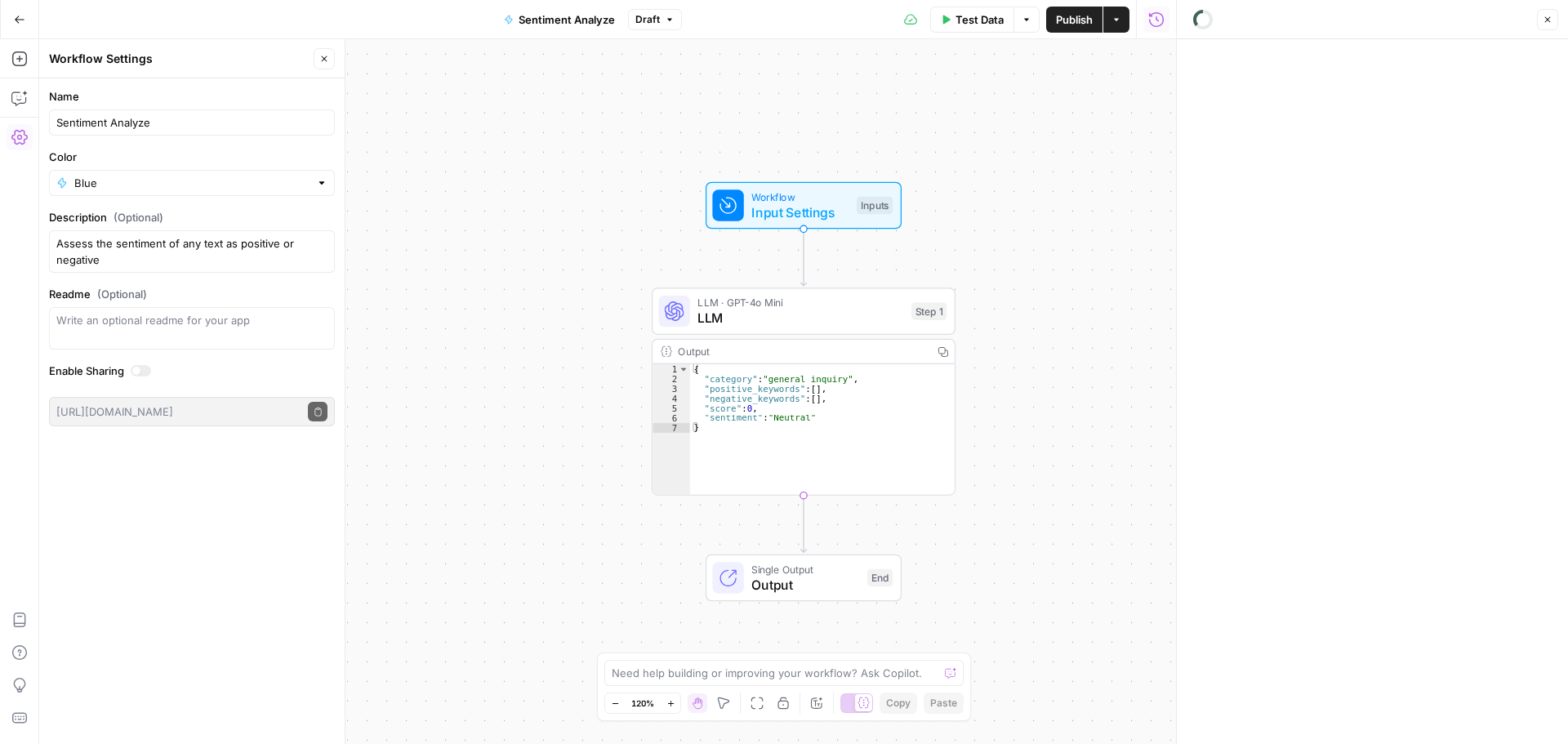
click at [1112, 21] on icon "button" at bounding box center [1116, 19] width 10 height 10
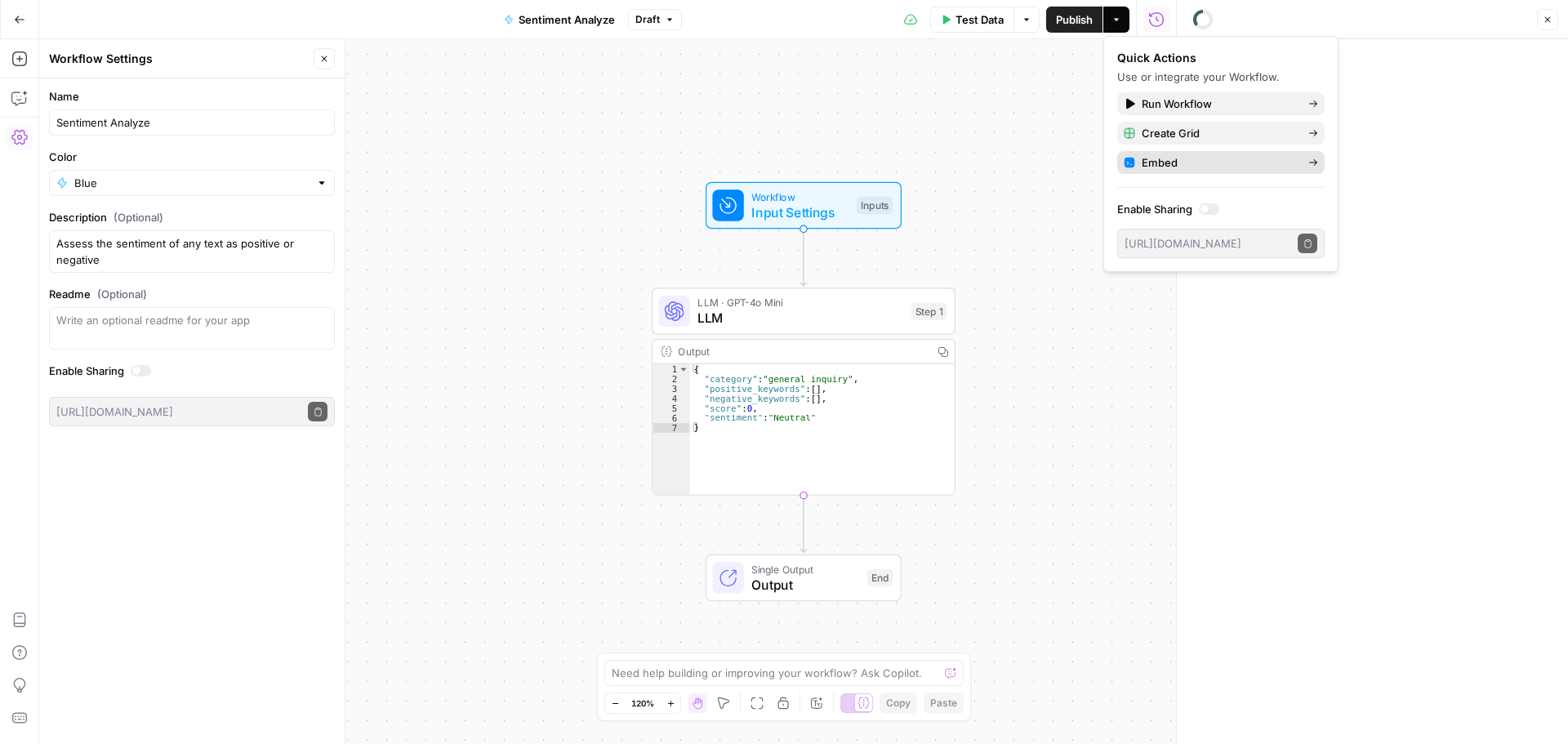
click at [1164, 170] on link "Embed" at bounding box center [1221, 162] width 207 height 22
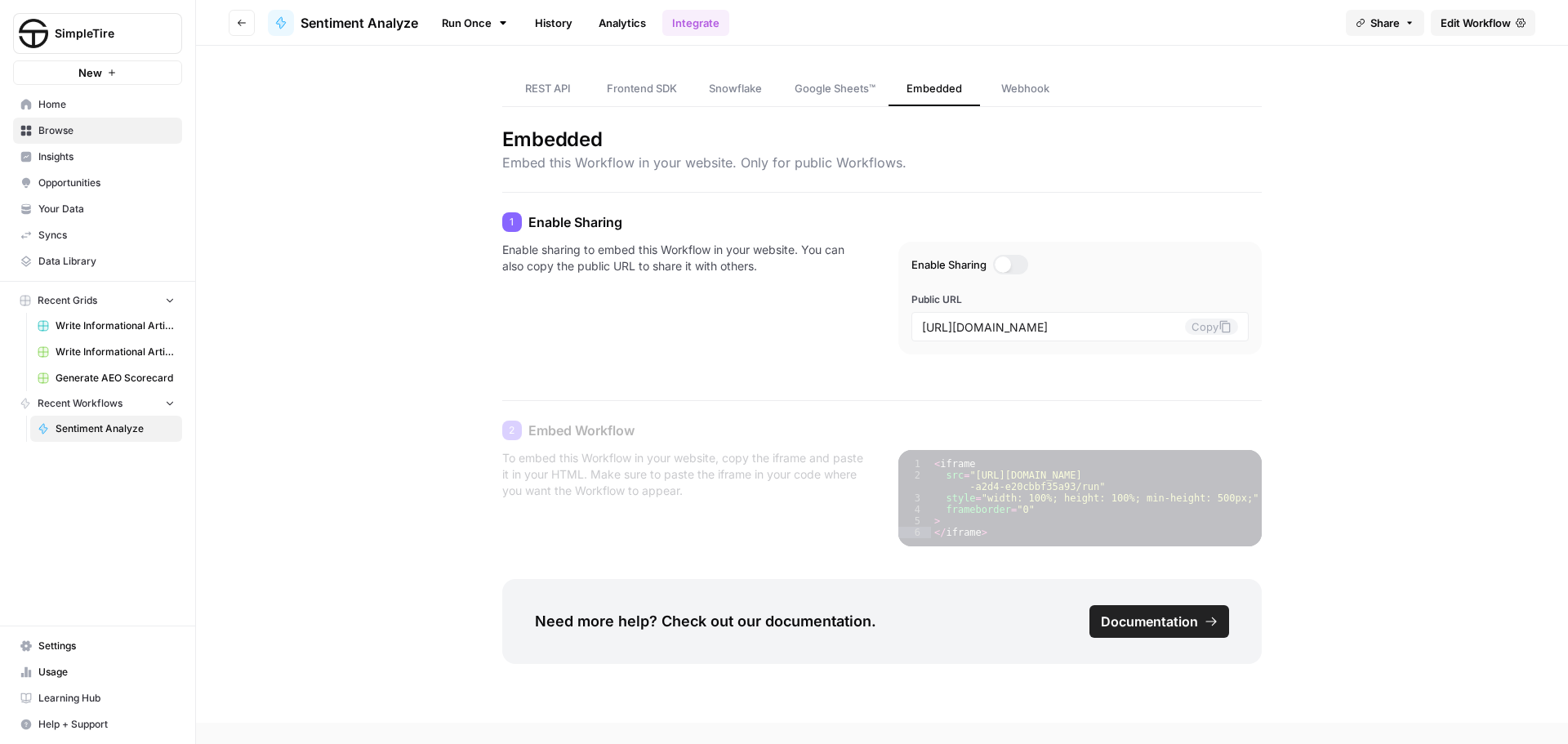
click at [741, 92] on span "Snowflake" at bounding box center [735, 88] width 53 height 16
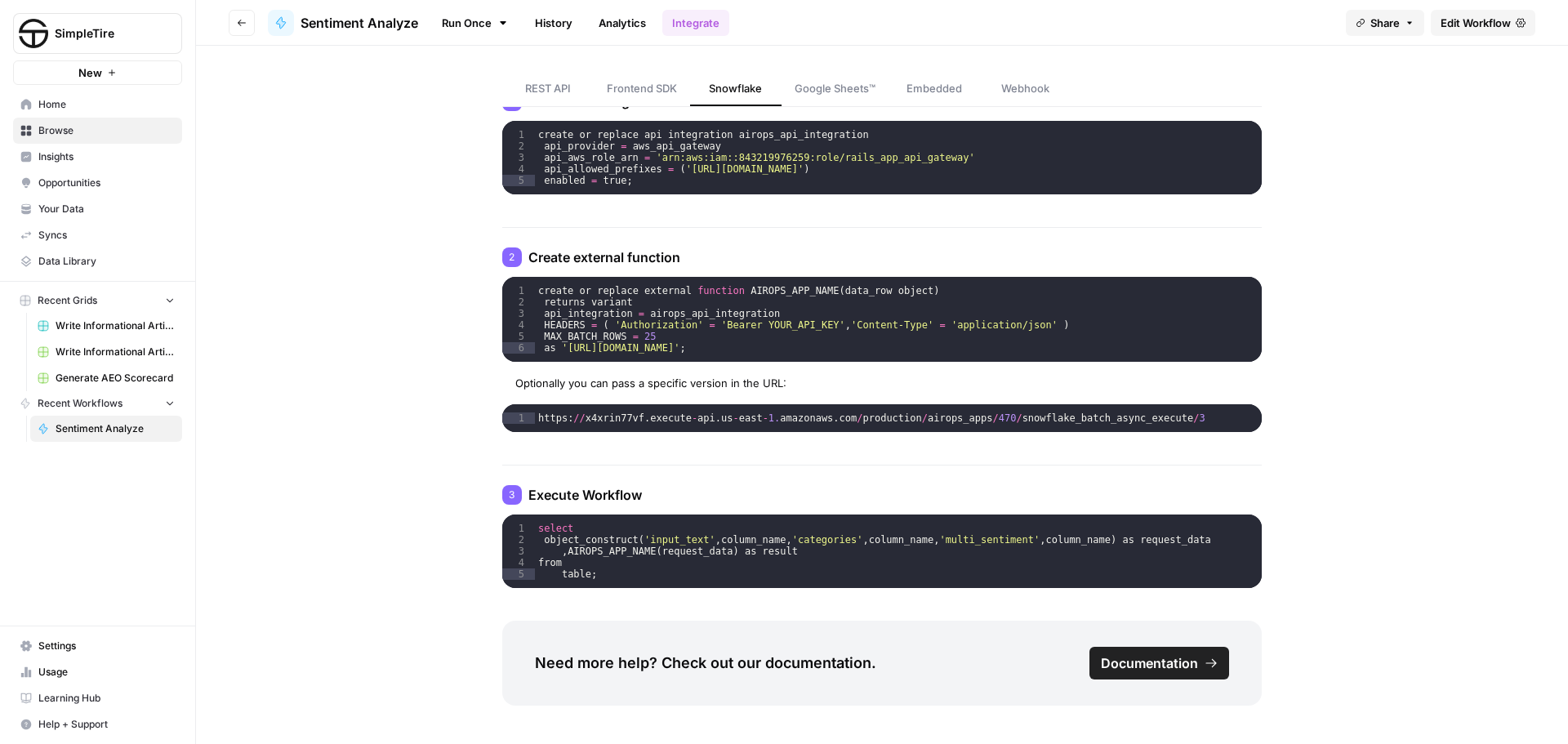
scroll to position [141, 0]
